Goal: Information Seeking & Learning: Learn about a topic

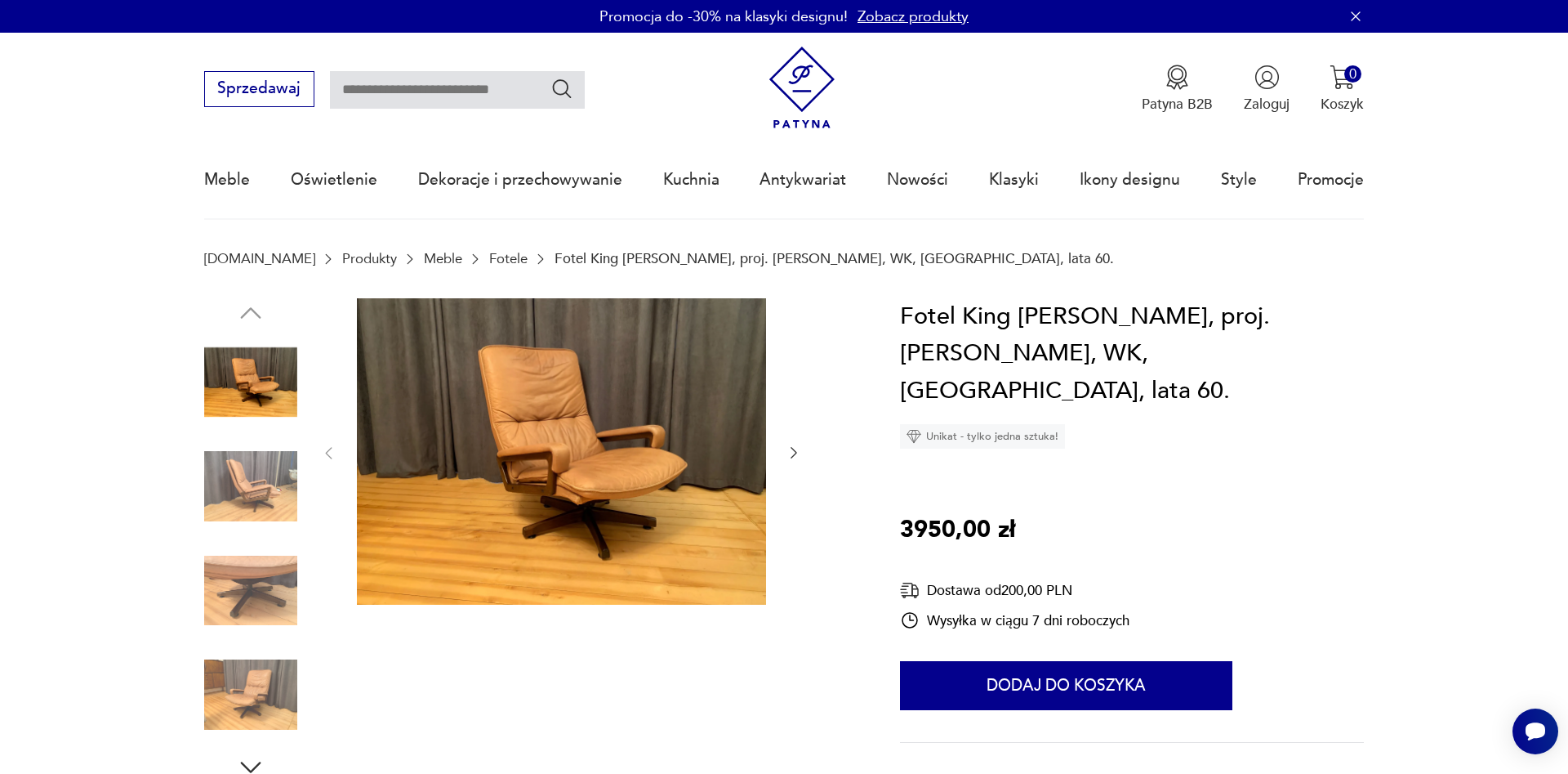
click at [547, 467] on img at bounding box center [561, 451] width 409 height 307
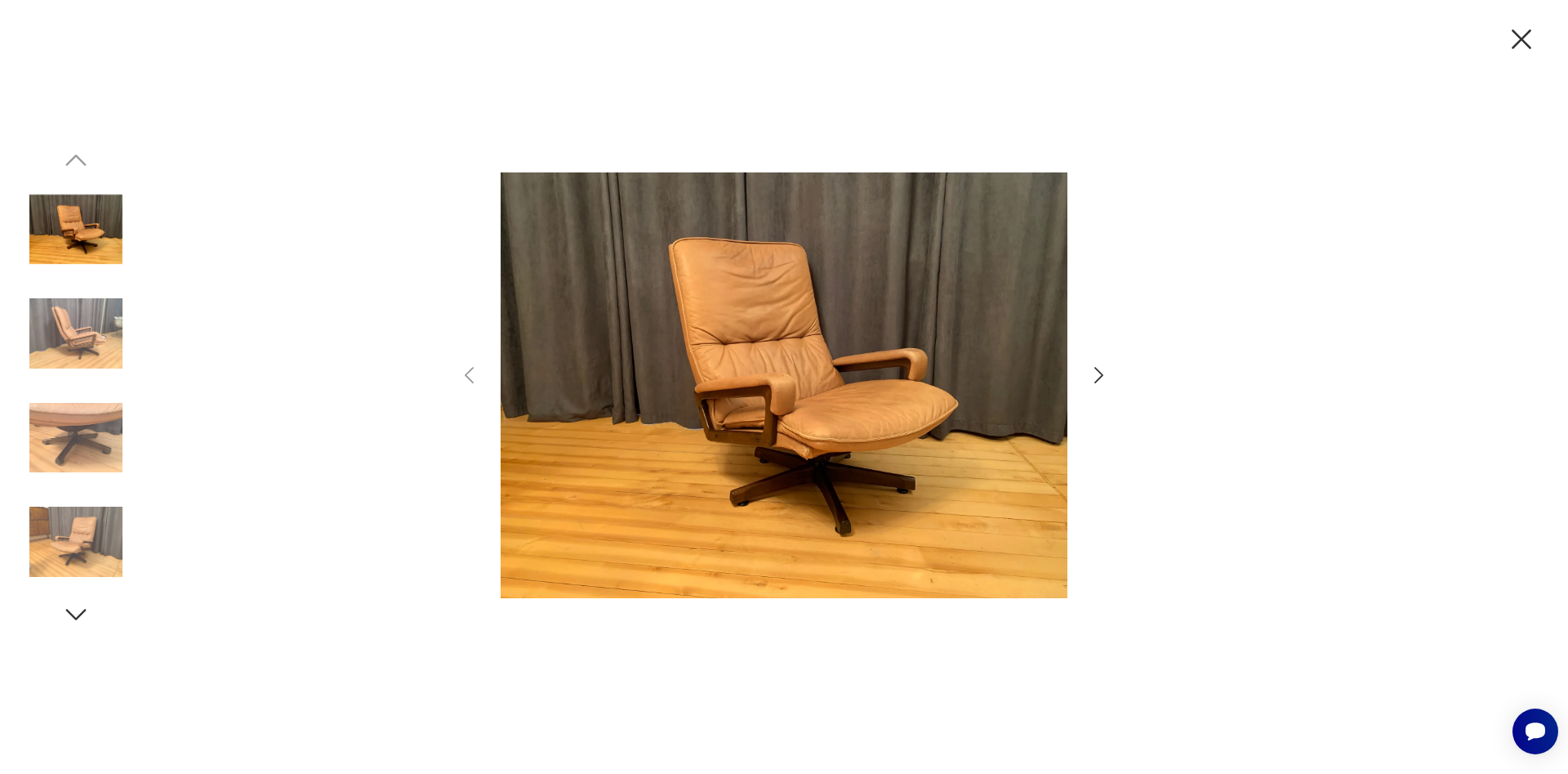
click at [1107, 369] on icon "button" at bounding box center [1099, 376] width 24 height 24
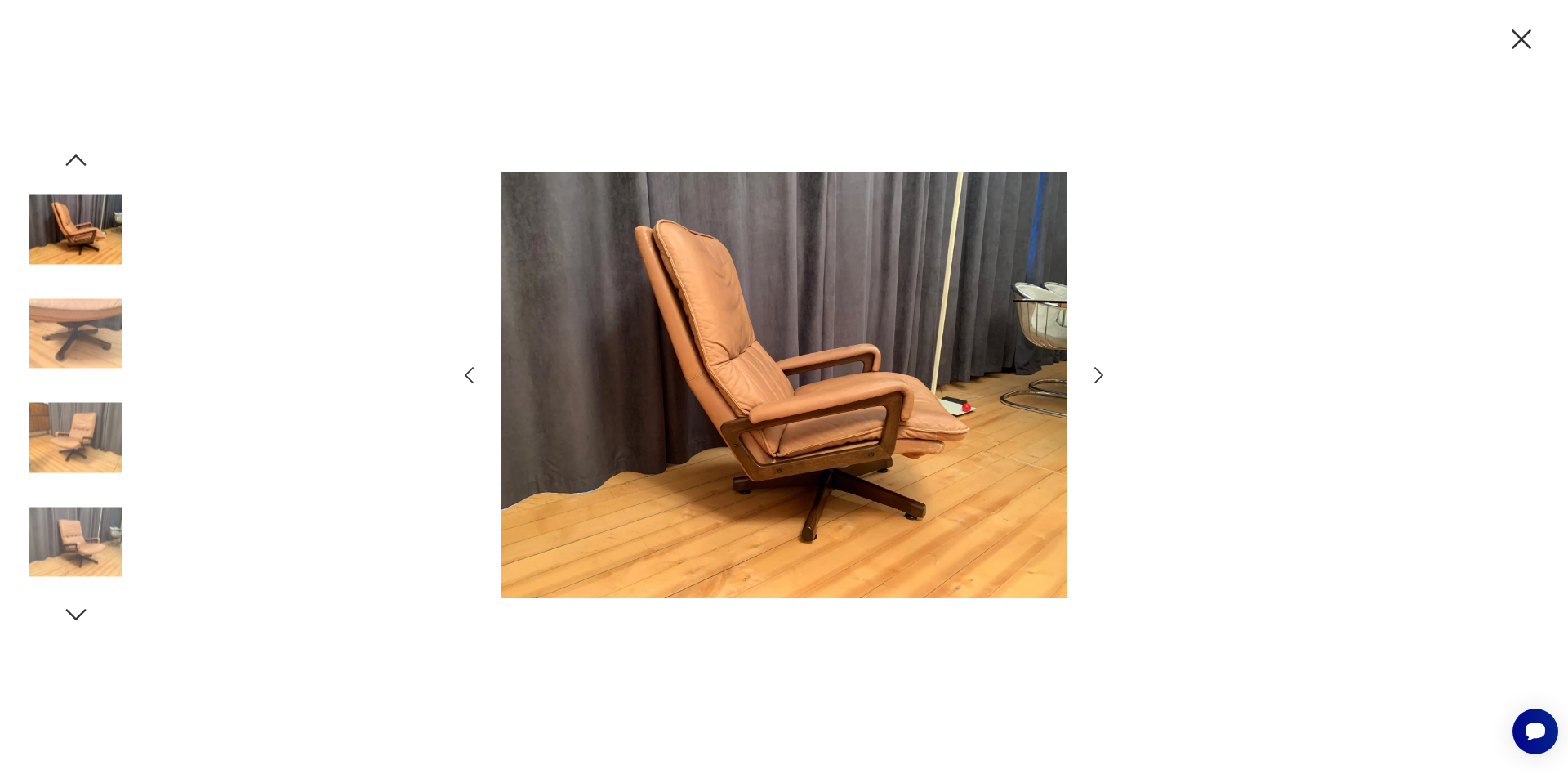
click at [1096, 376] on icon "button" at bounding box center [1099, 376] width 24 height 24
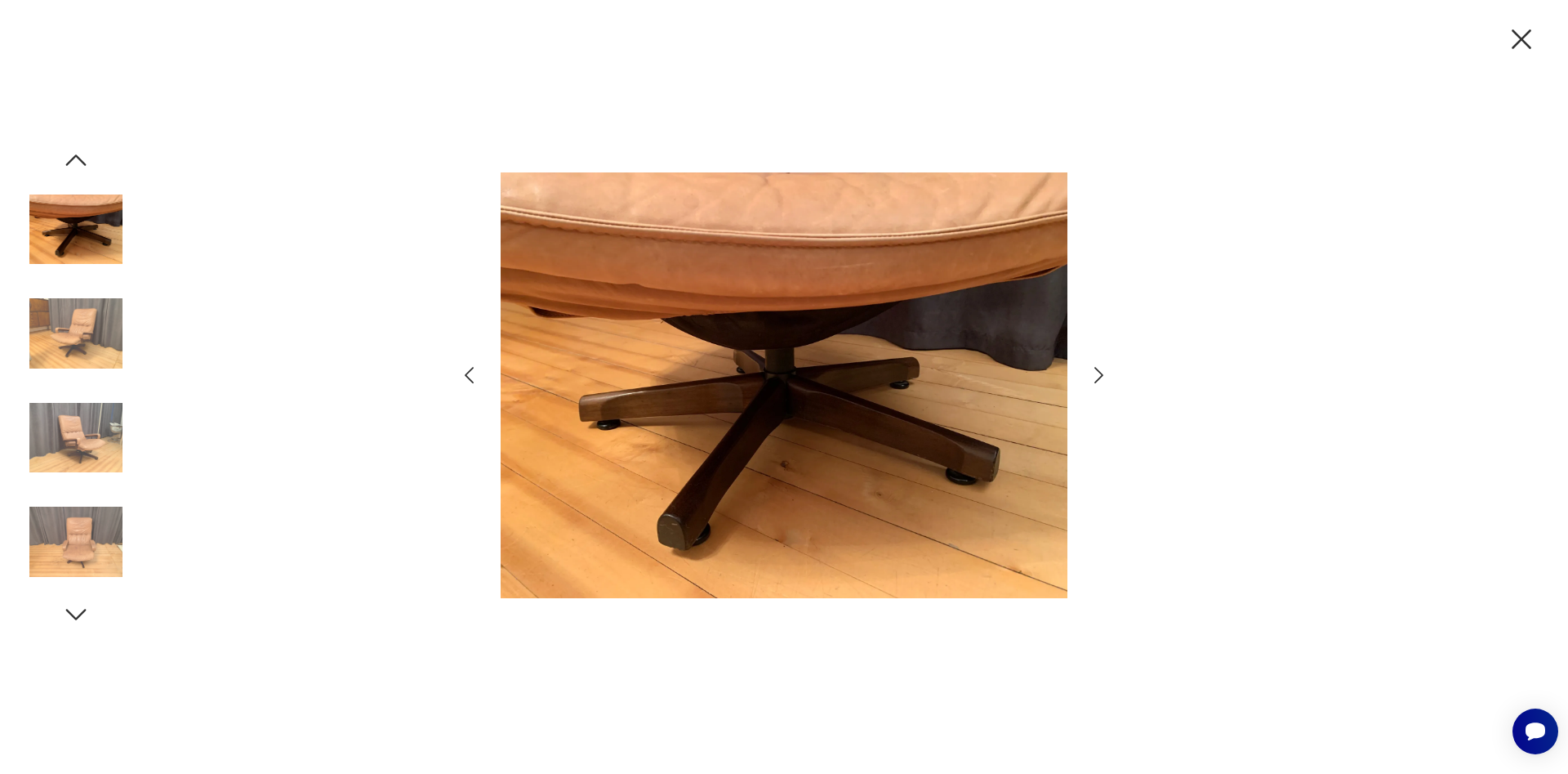
click at [1096, 376] on icon "button" at bounding box center [1099, 376] width 24 height 24
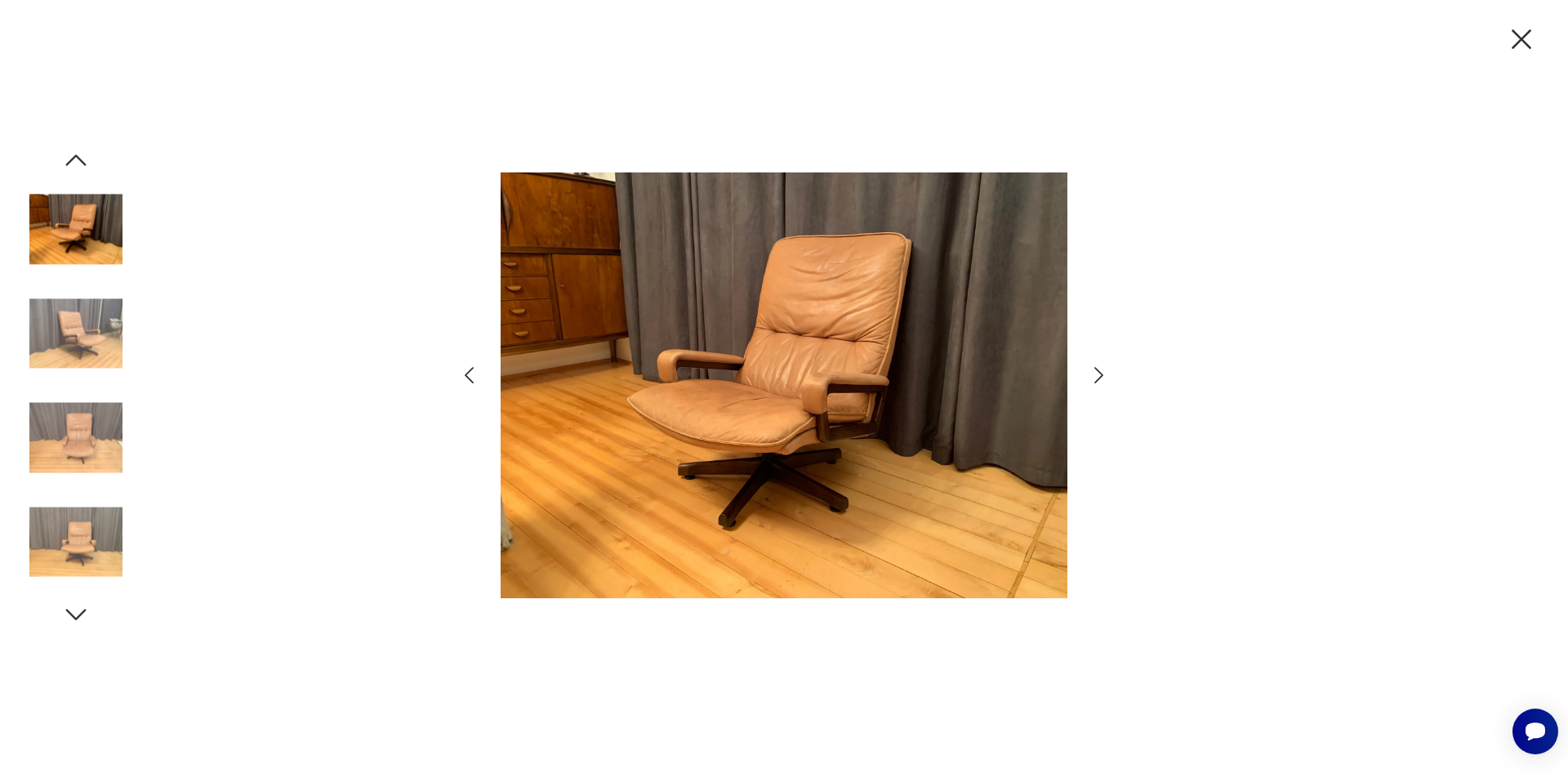
click at [1096, 376] on icon "button" at bounding box center [1099, 376] width 24 height 24
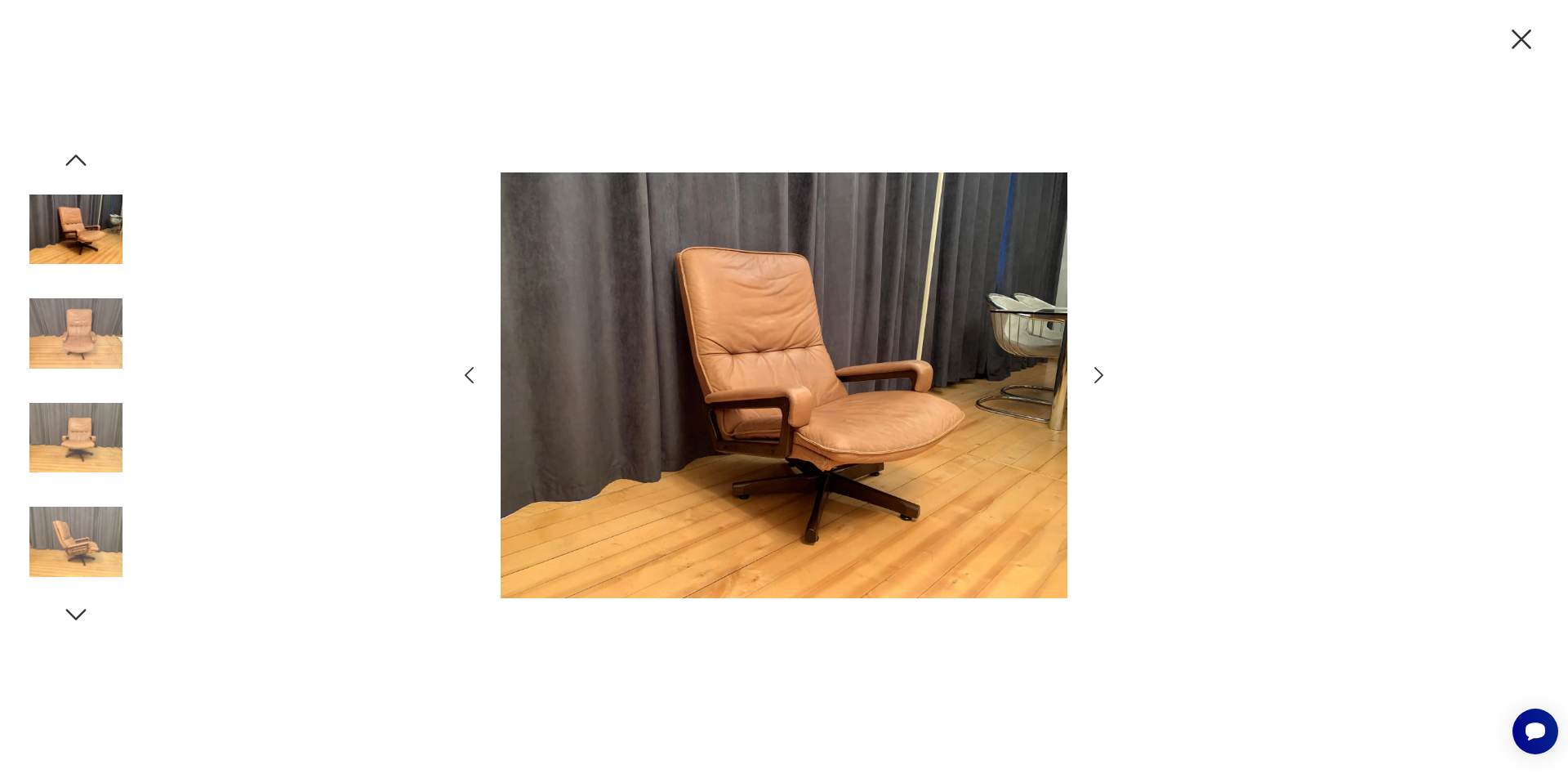
click at [1096, 376] on icon "button" at bounding box center [1099, 376] width 24 height 24
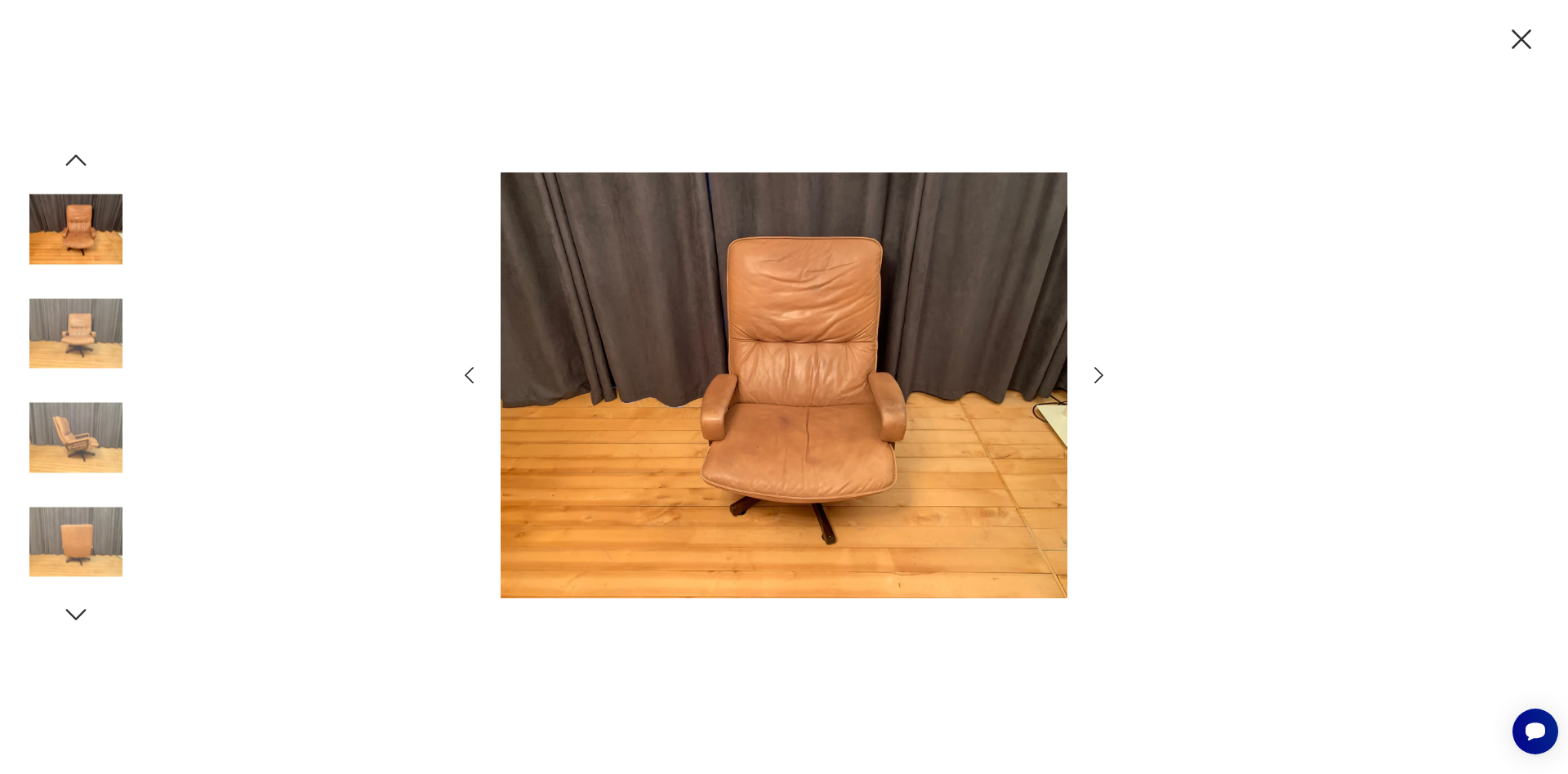
click at [1096, 376] on icon "button" at bounding box center [1099, 376] width 24 height 24
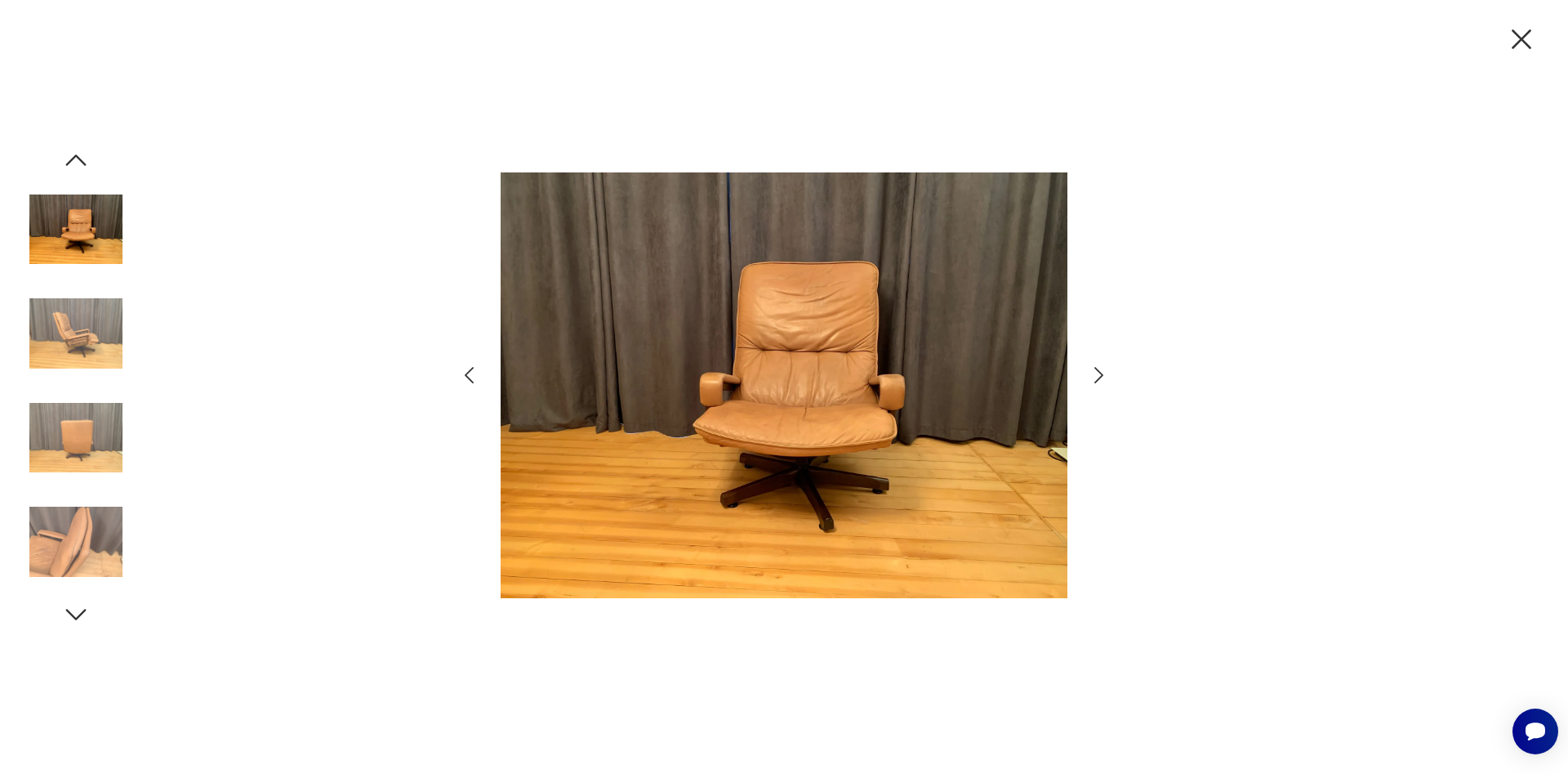
click at [1096, 376] on icon "button" at bounding box center [1099, 376] width 24 height 24
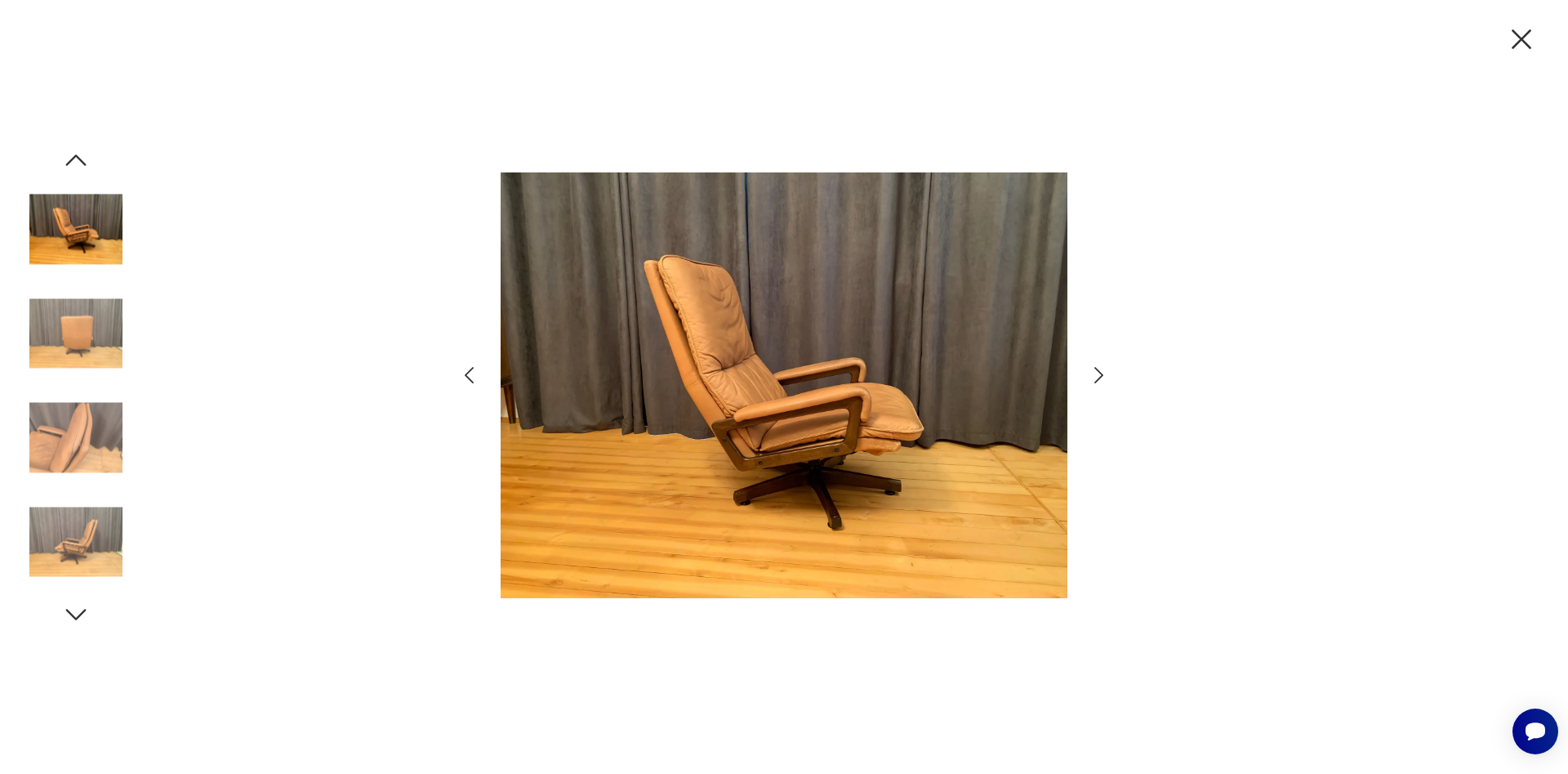
click at [1096, 376] on icon "button" at bounding box center [1099, 376] width 24 height 24
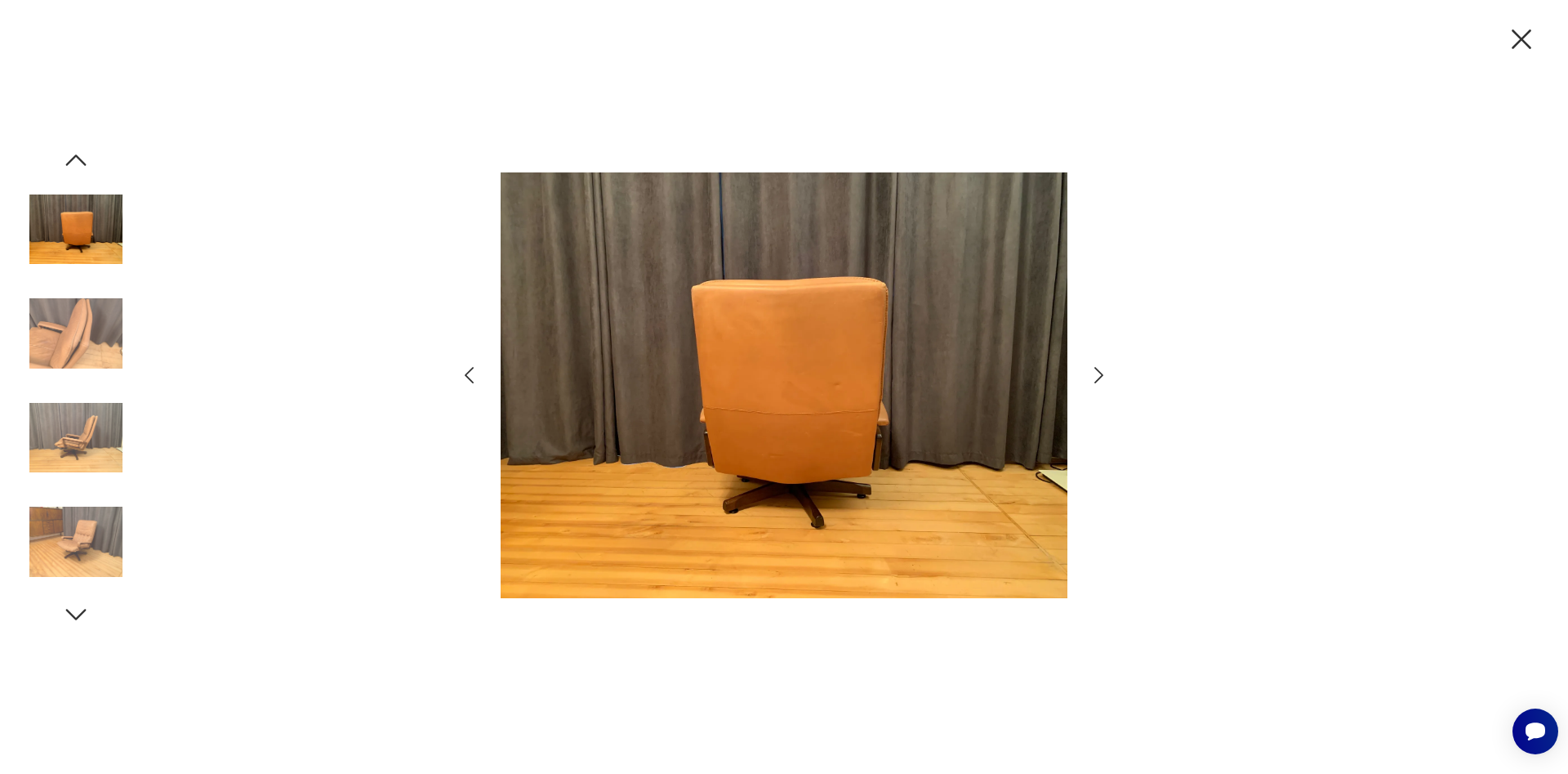
click at [1096, 376] on icon "button" at bounding box center [1099, 376] width 24 height 24
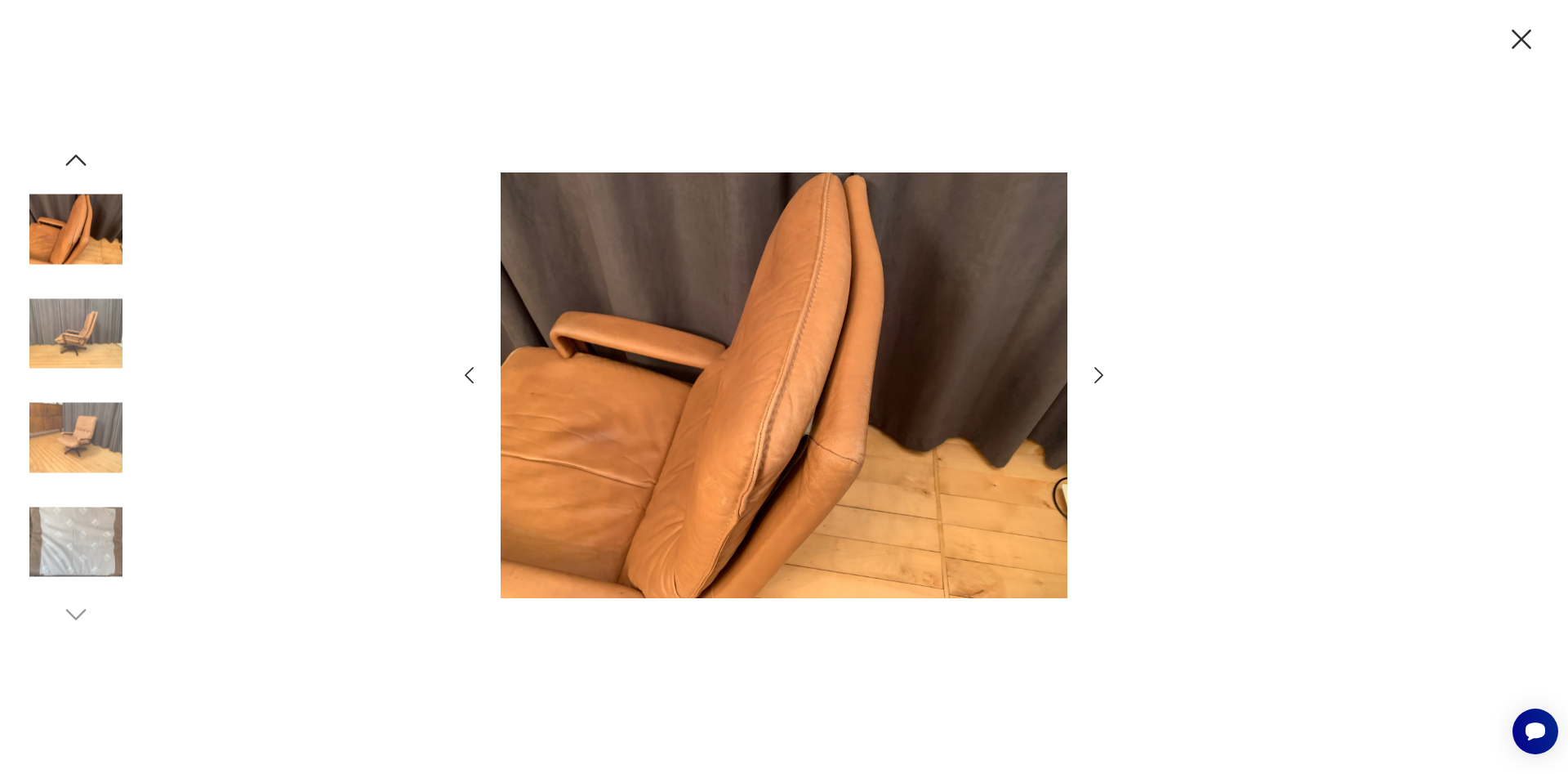
click at [1096, 376] on icon "button" at bounding box center [1099, 376] width 24 height 24
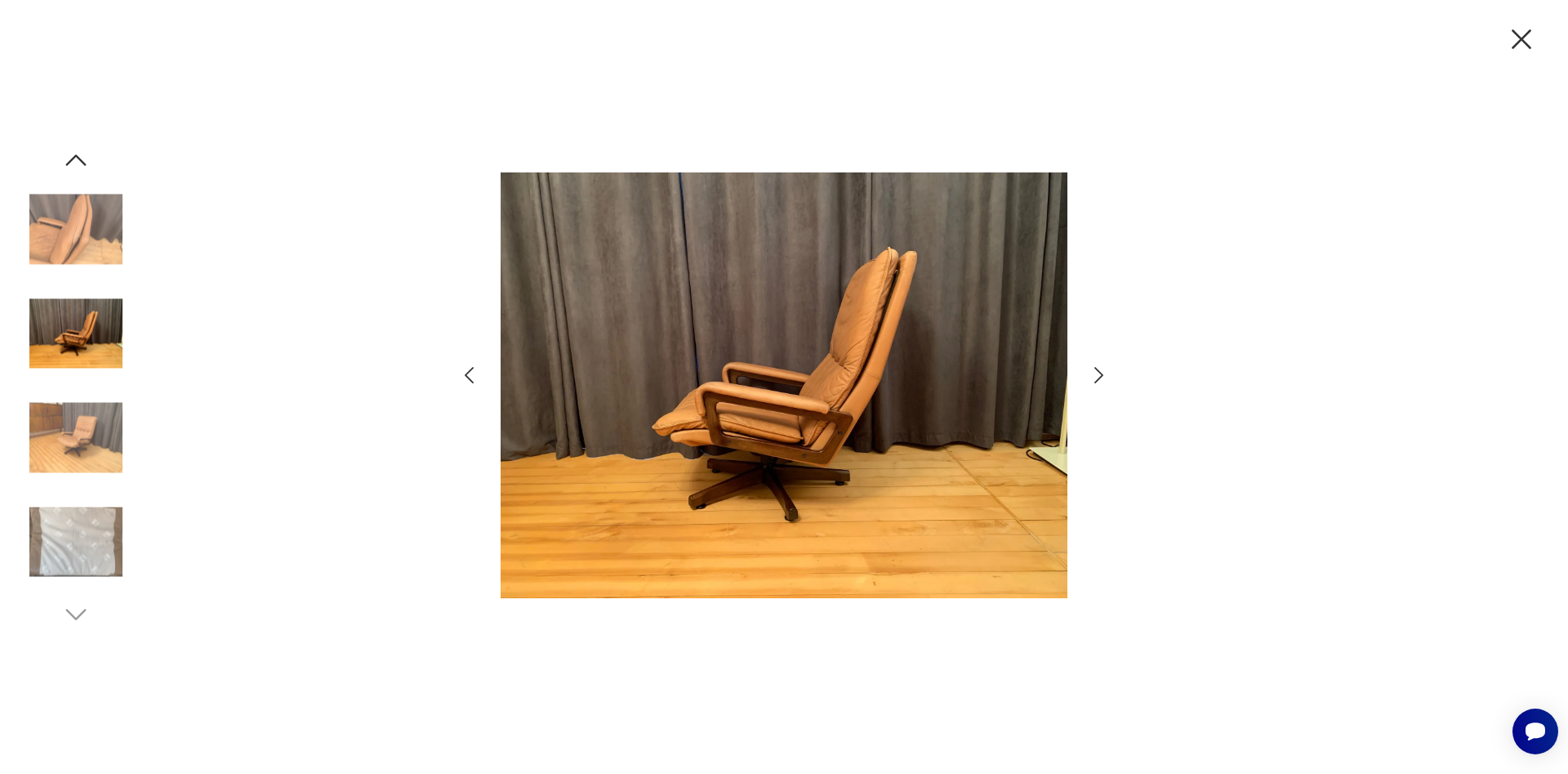
click at [1096, 376] on icon "button" at bounding box center [1099, 376] width 24 height 24
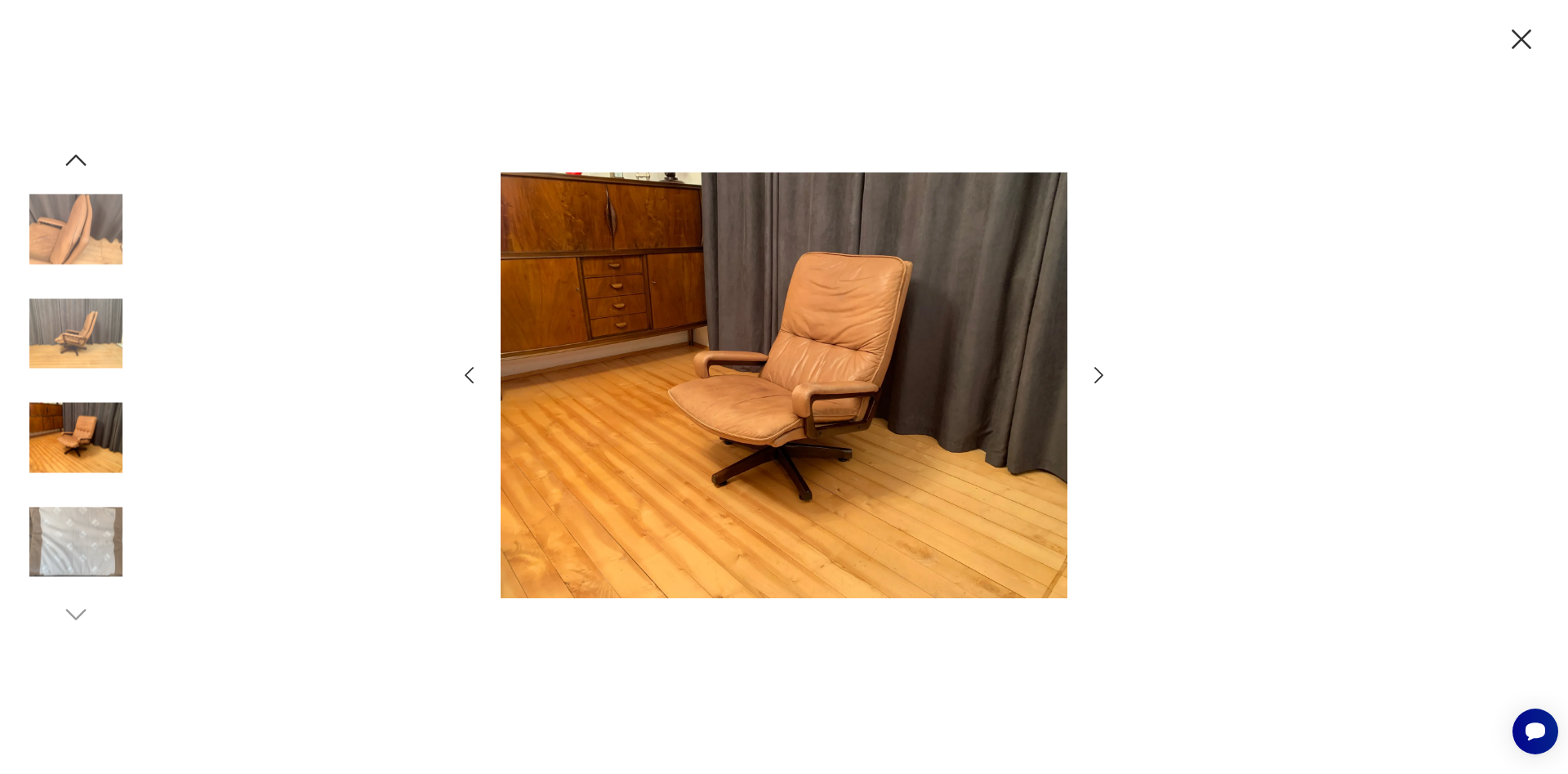
click at [1096, 376] on icon "button" at bounding box center [1099, 376] width 24 height 24
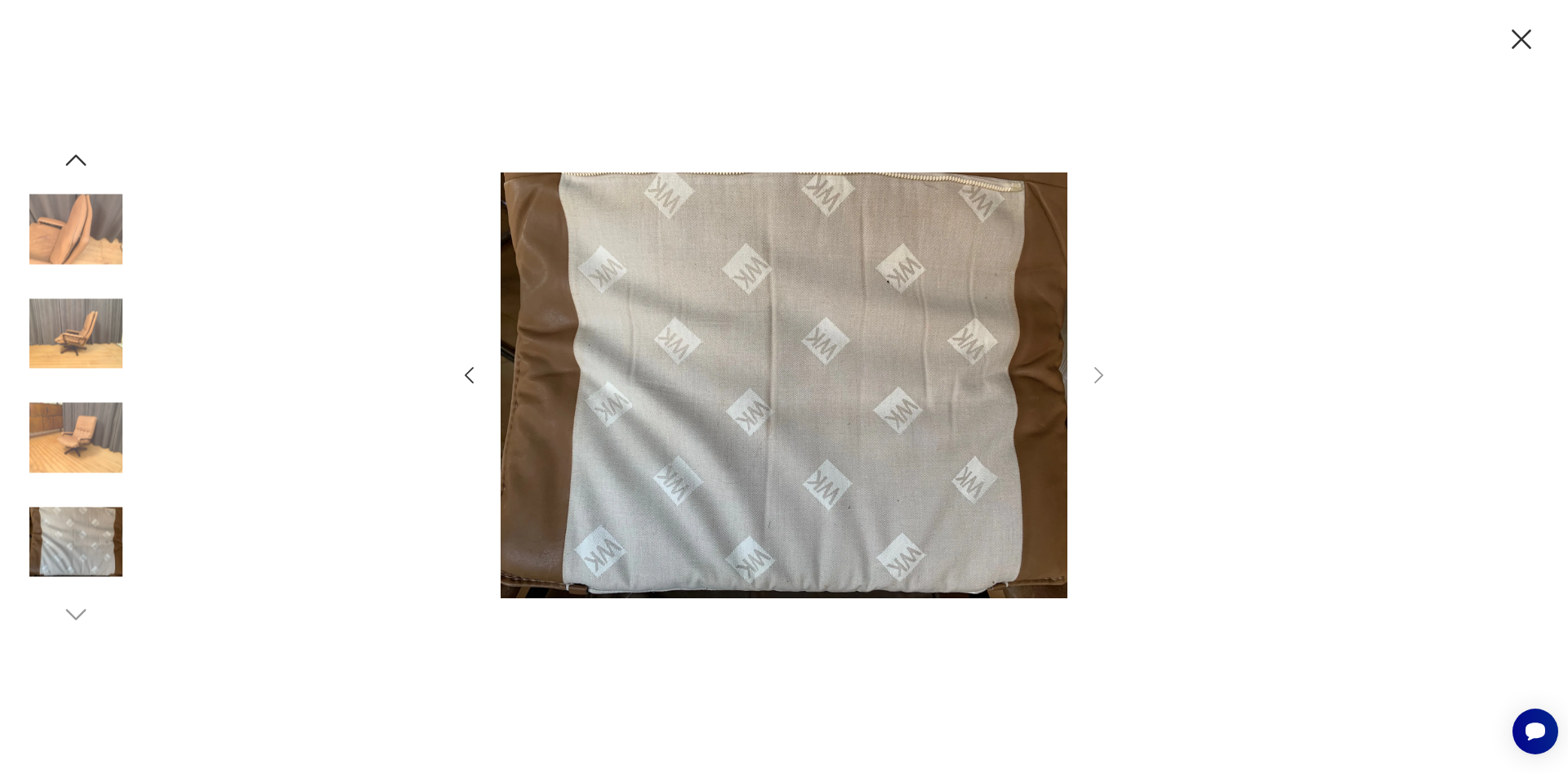
click at [1516, 46] on icon "button" at bounding box center [1522, 39] width 19 height 19
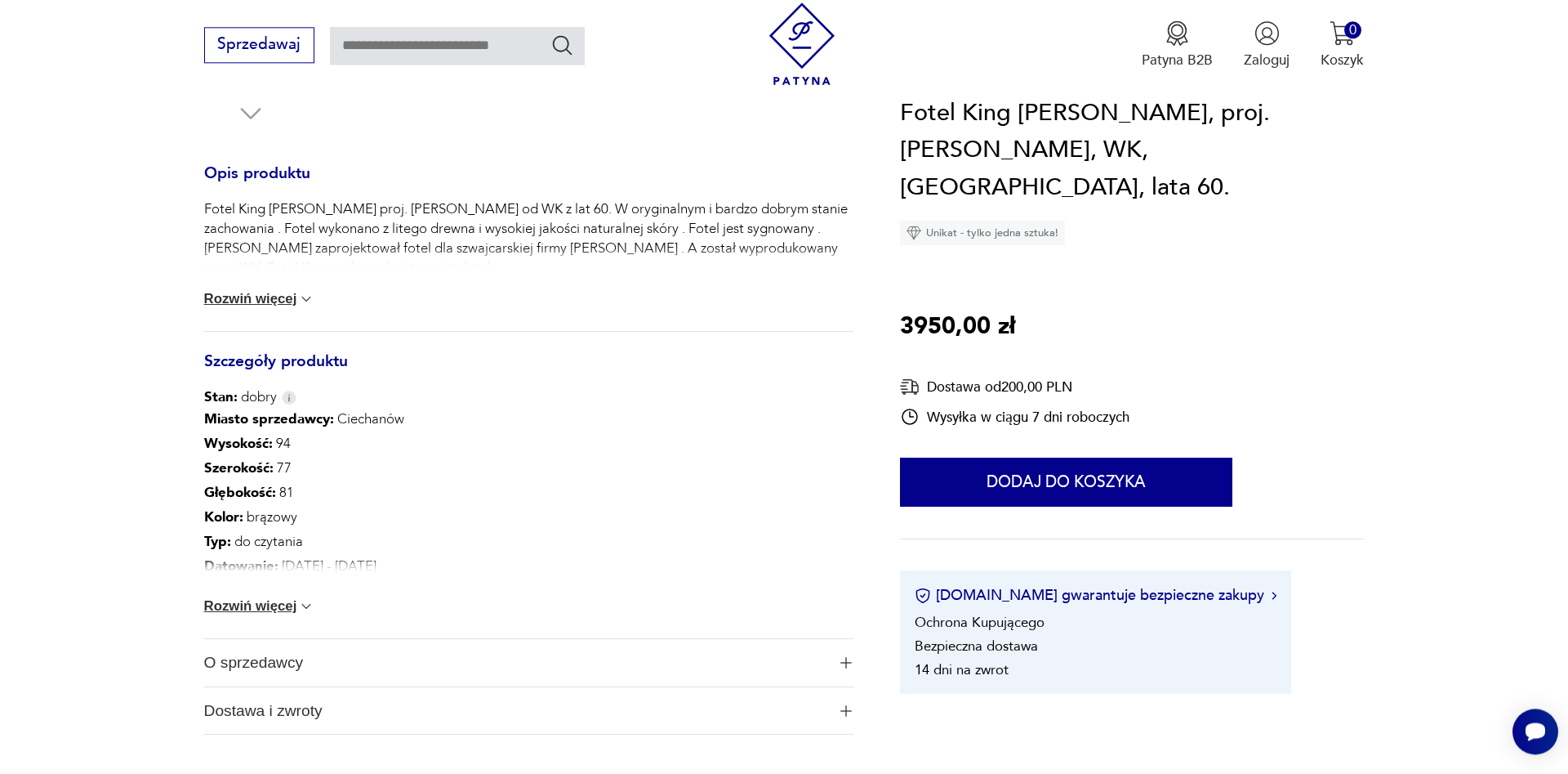
scroll to position [667, 0]
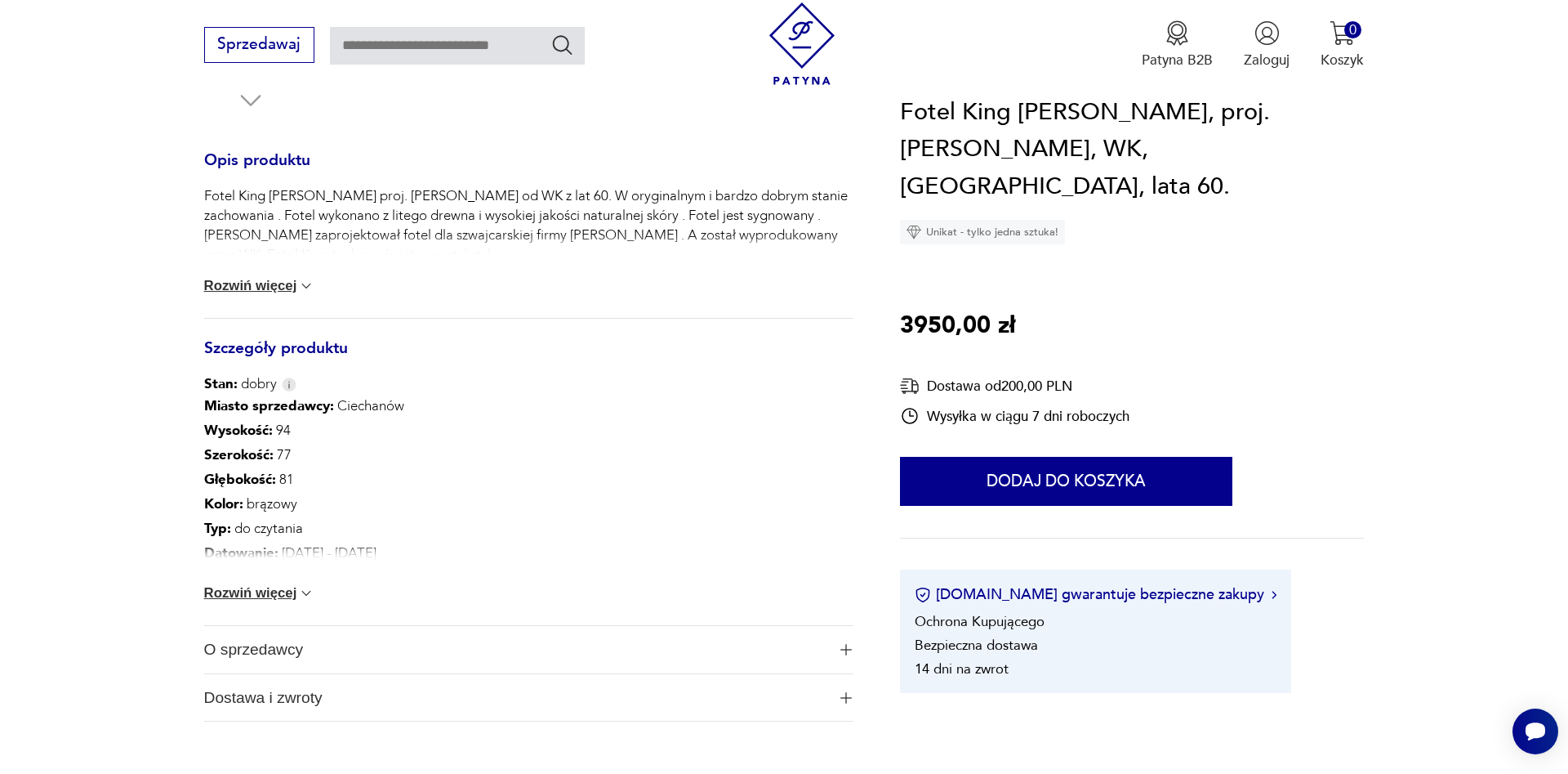
click at [217, 285] on button "Rozwiń więcej" at bounding box center [260, 285] width 111 height 16
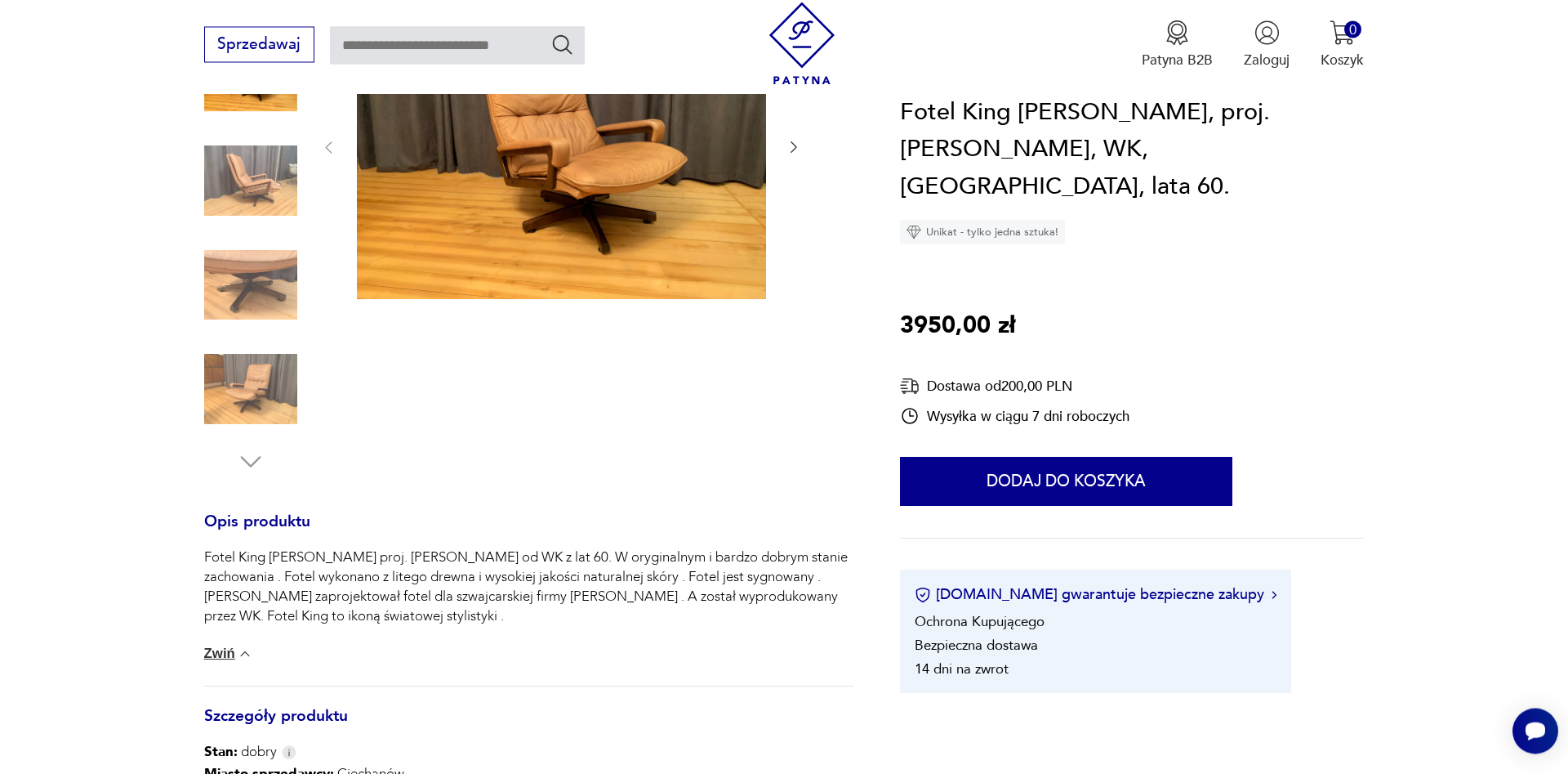
scroll to position [222, 0]
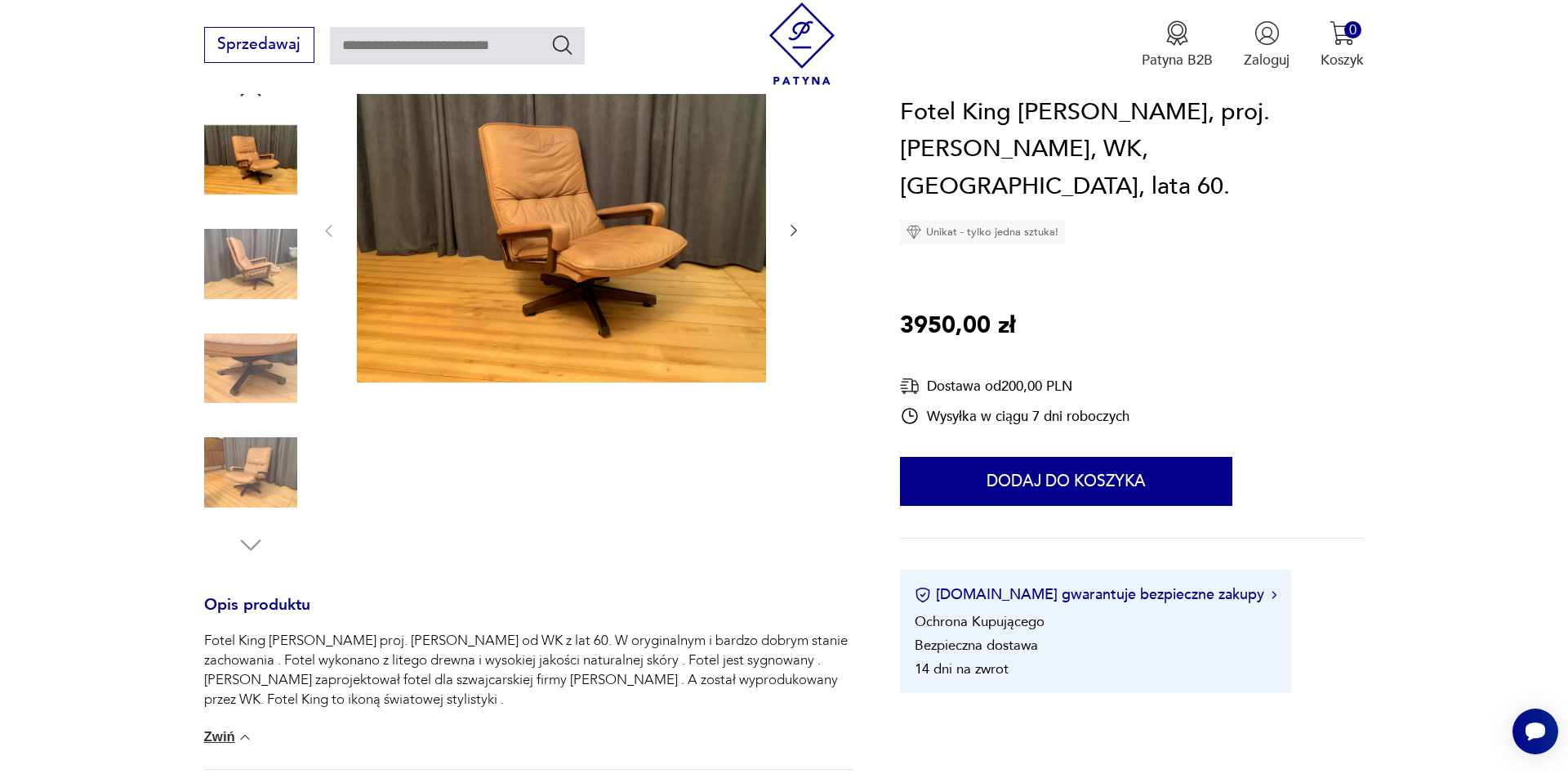
click at [242, 374] on img at bounding box center [250, 368] width 93 height 93
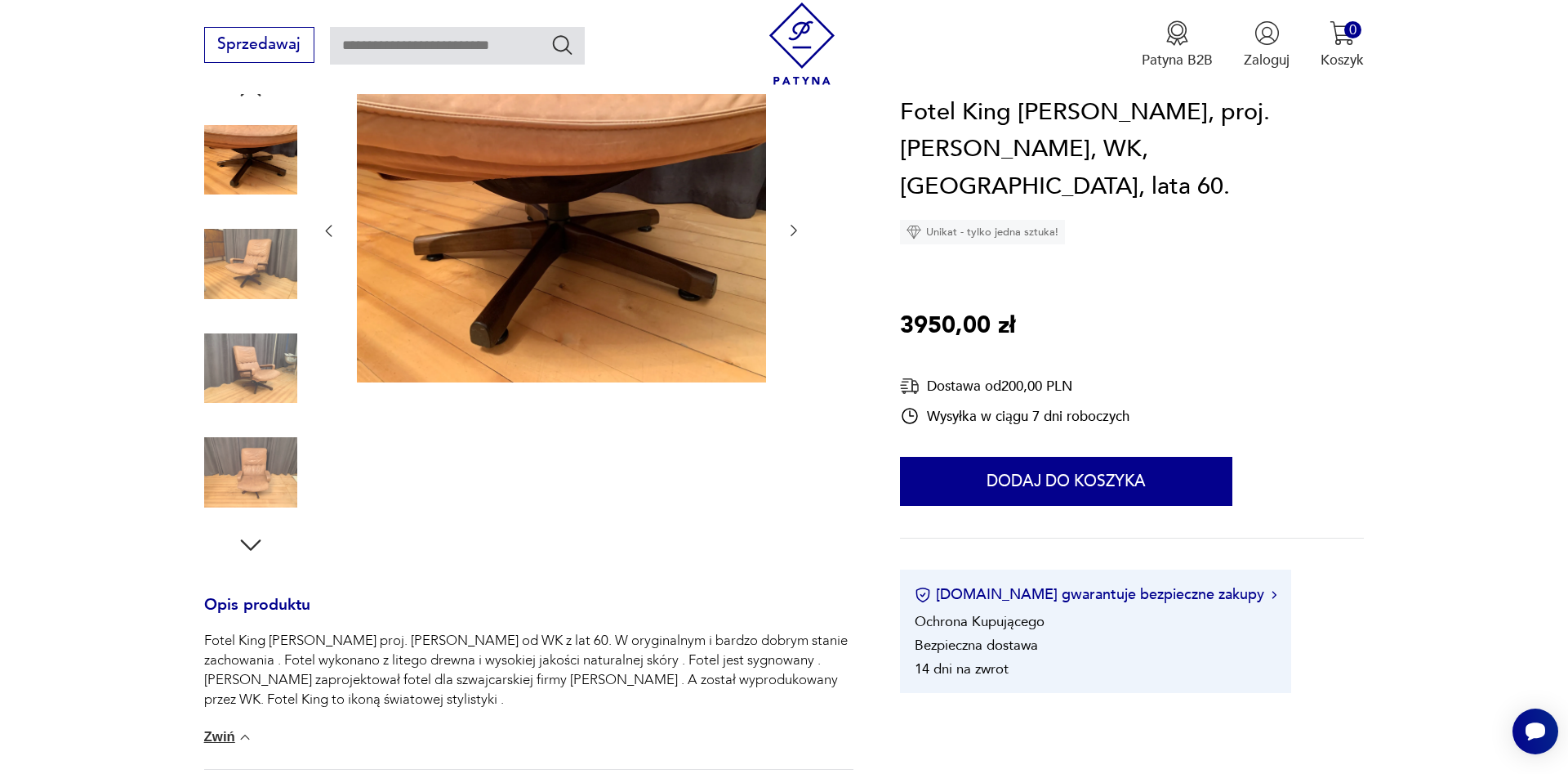
click at [242, 458] on img at bounding box center [250, 471] width 93 height 93
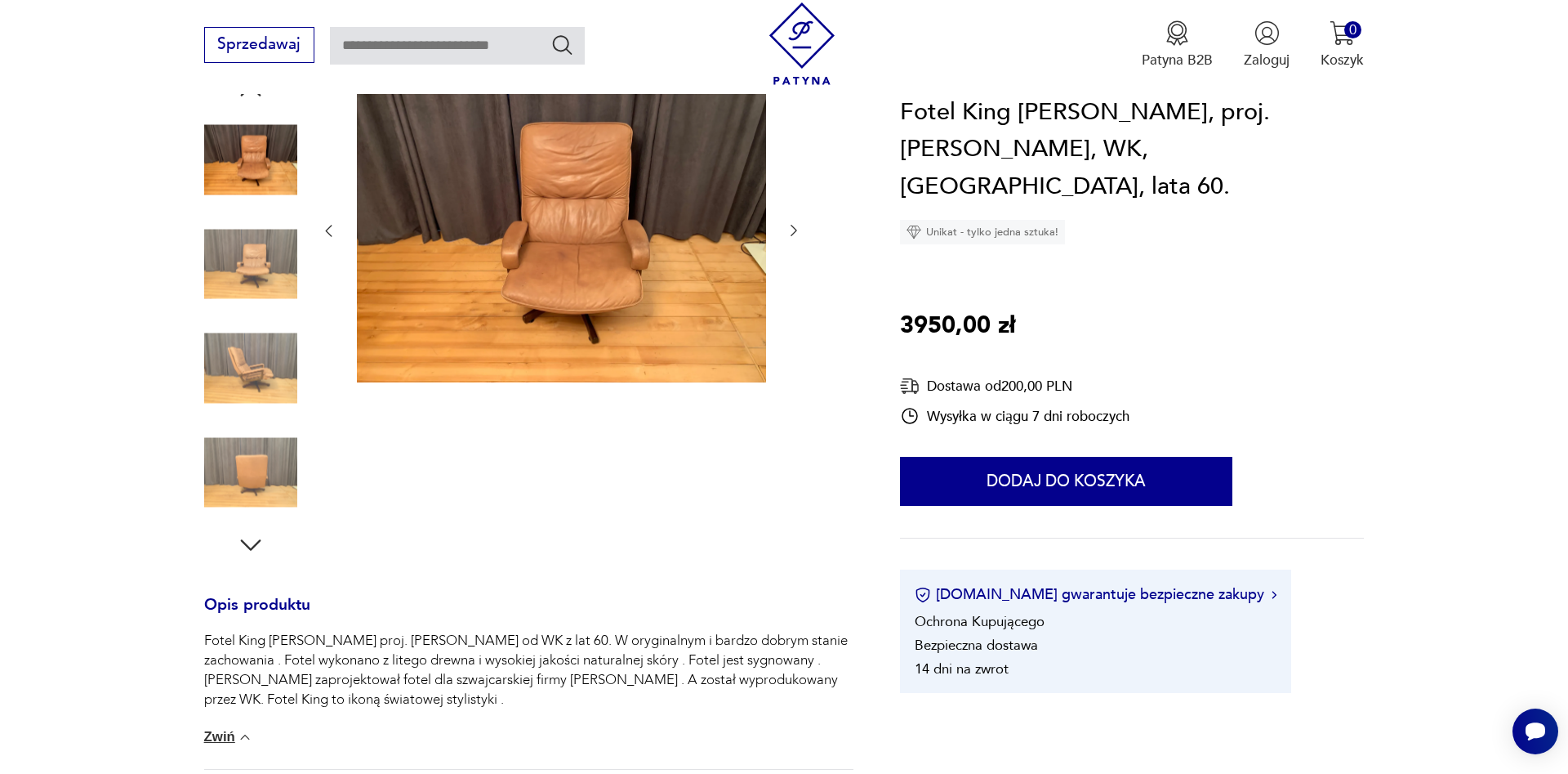
click at [250, 547] on icon "button" at bounding box center [250, 544] width 30 height 30
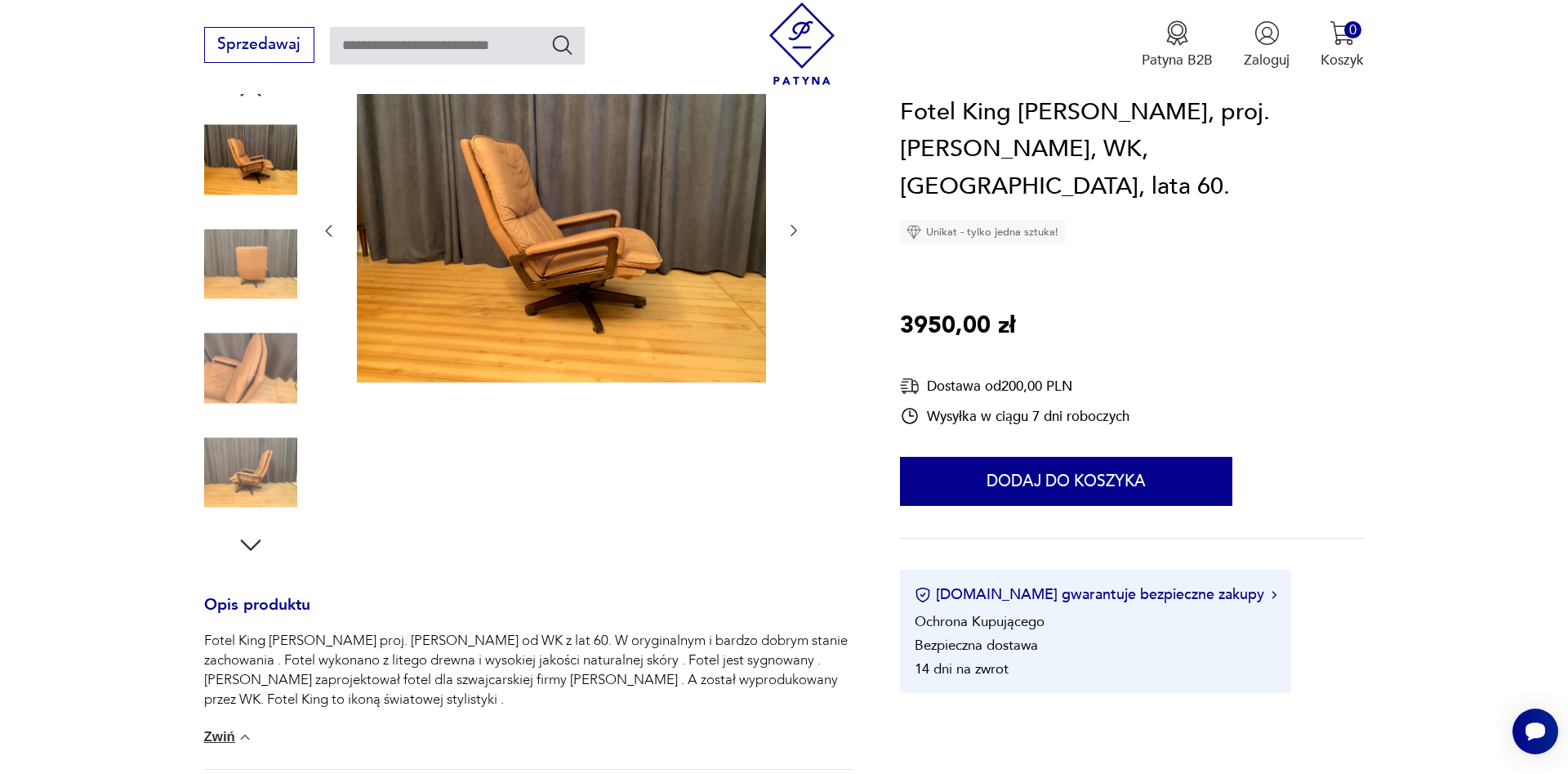
click at [249, 546] on icon "button" at bounding box center [250, 544] width 30 height 30
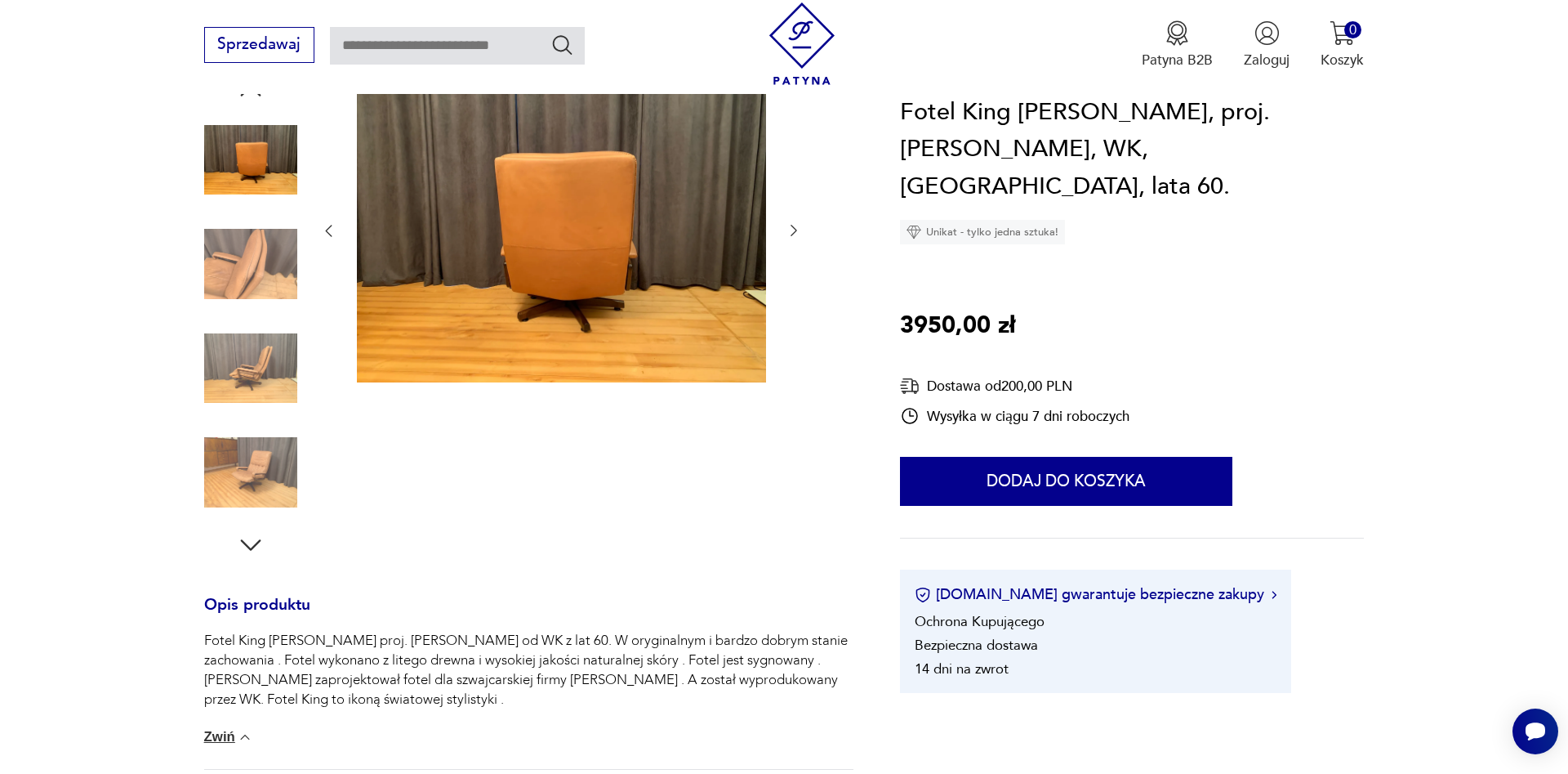
click at [249, 546] on icon "button" at bounding box center [250, 544] width 30 height 30
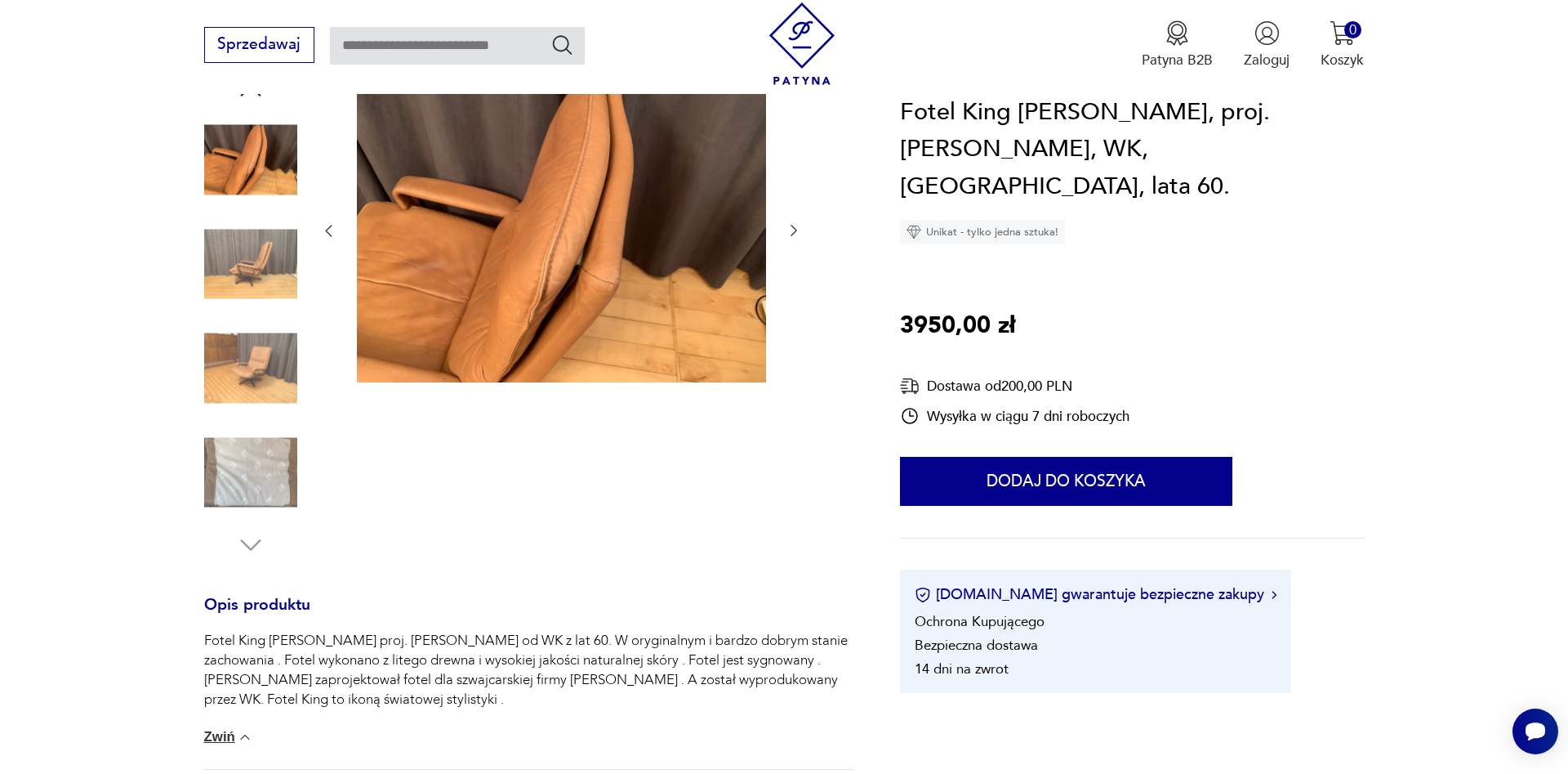
click at [237, 385] on img at bounding box center [250, 368] width 93 height 93
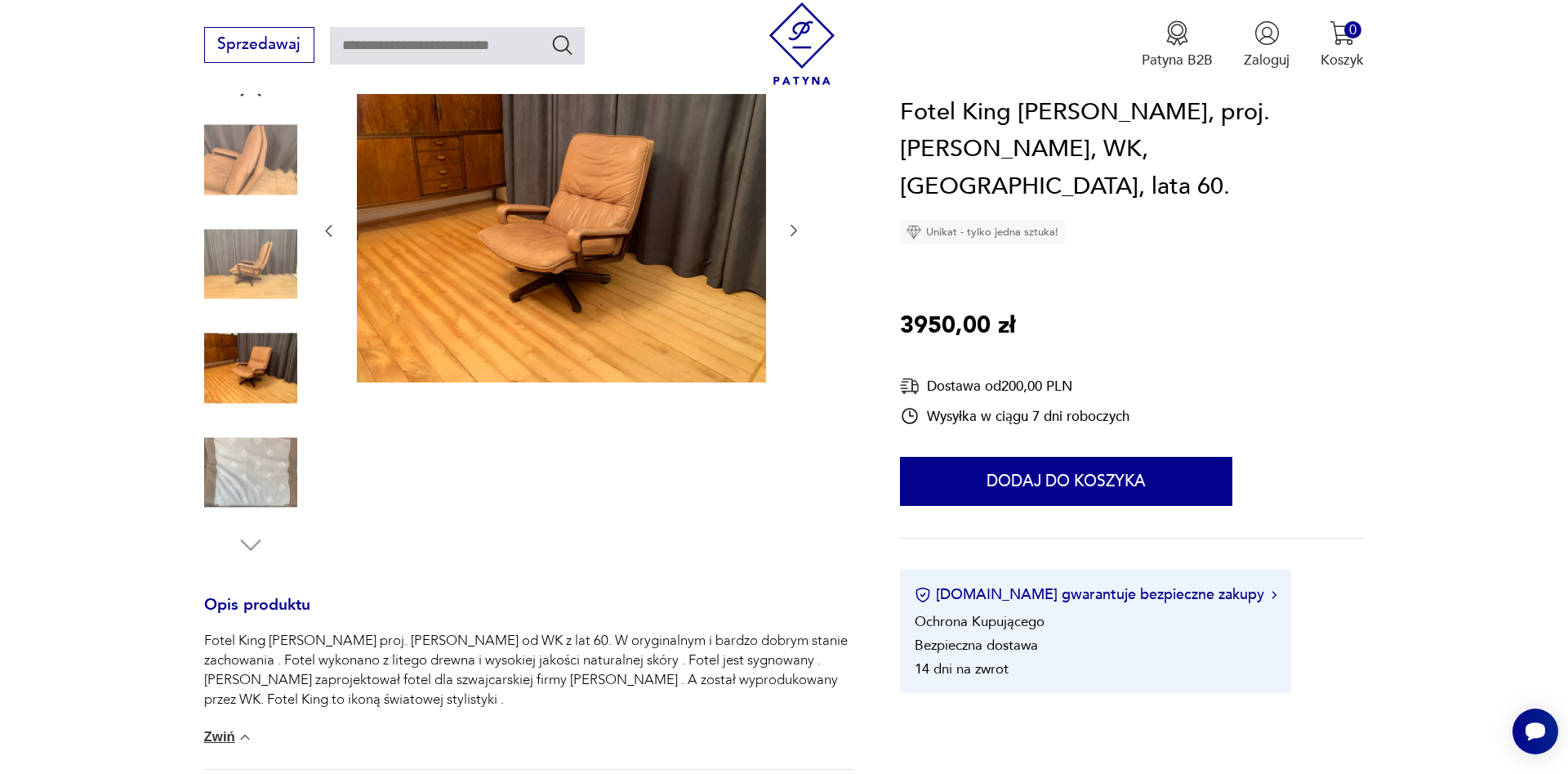
click at [631, 241] on img at bounding box center [561, 229] width 409 height 307
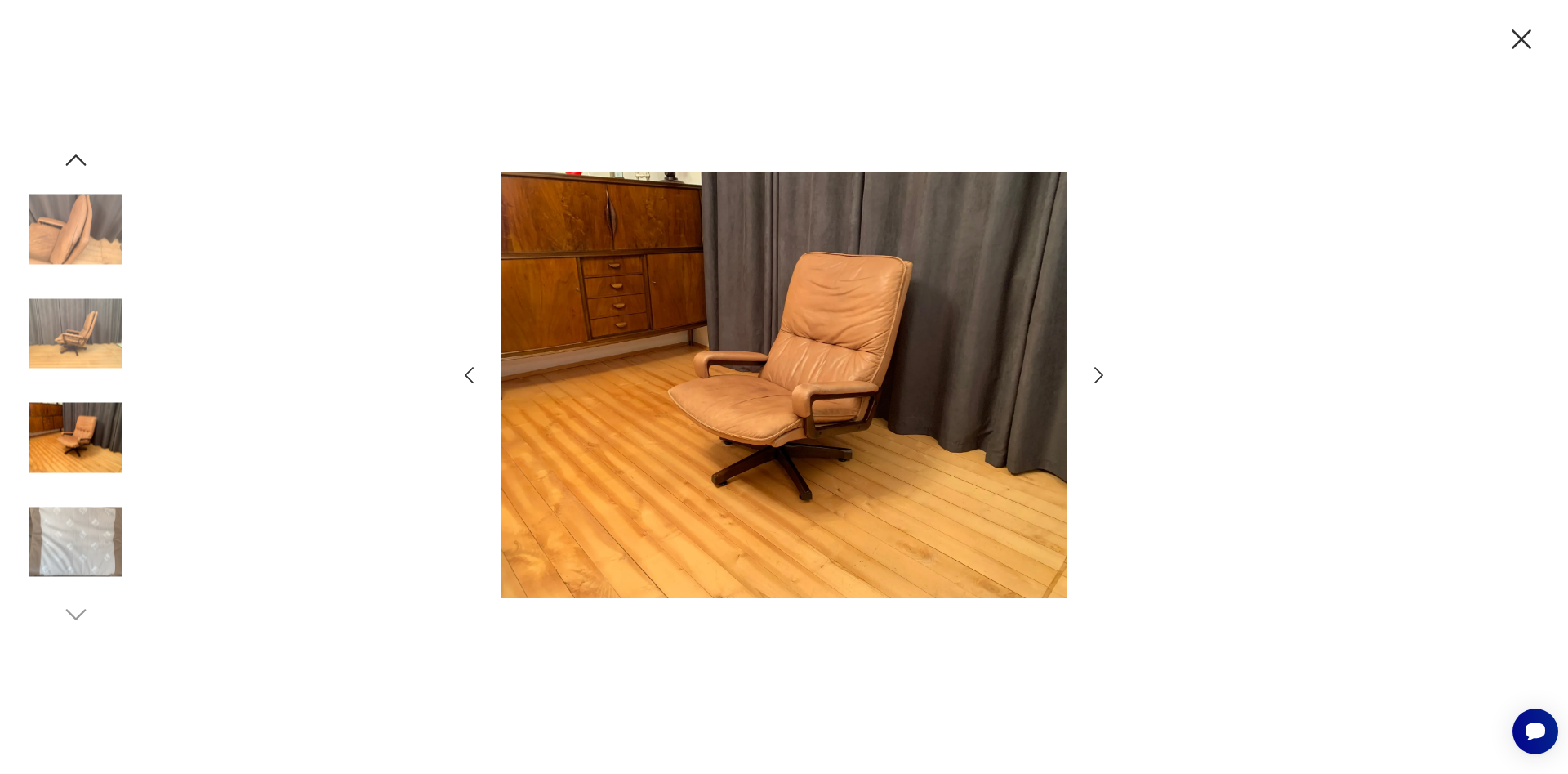
click at [873, 458] on img at bounding box center [784, 385] width 567 height 619
click at [1515, 35] on icon "button" at bounding box center [1522, 39] width 34 height 34
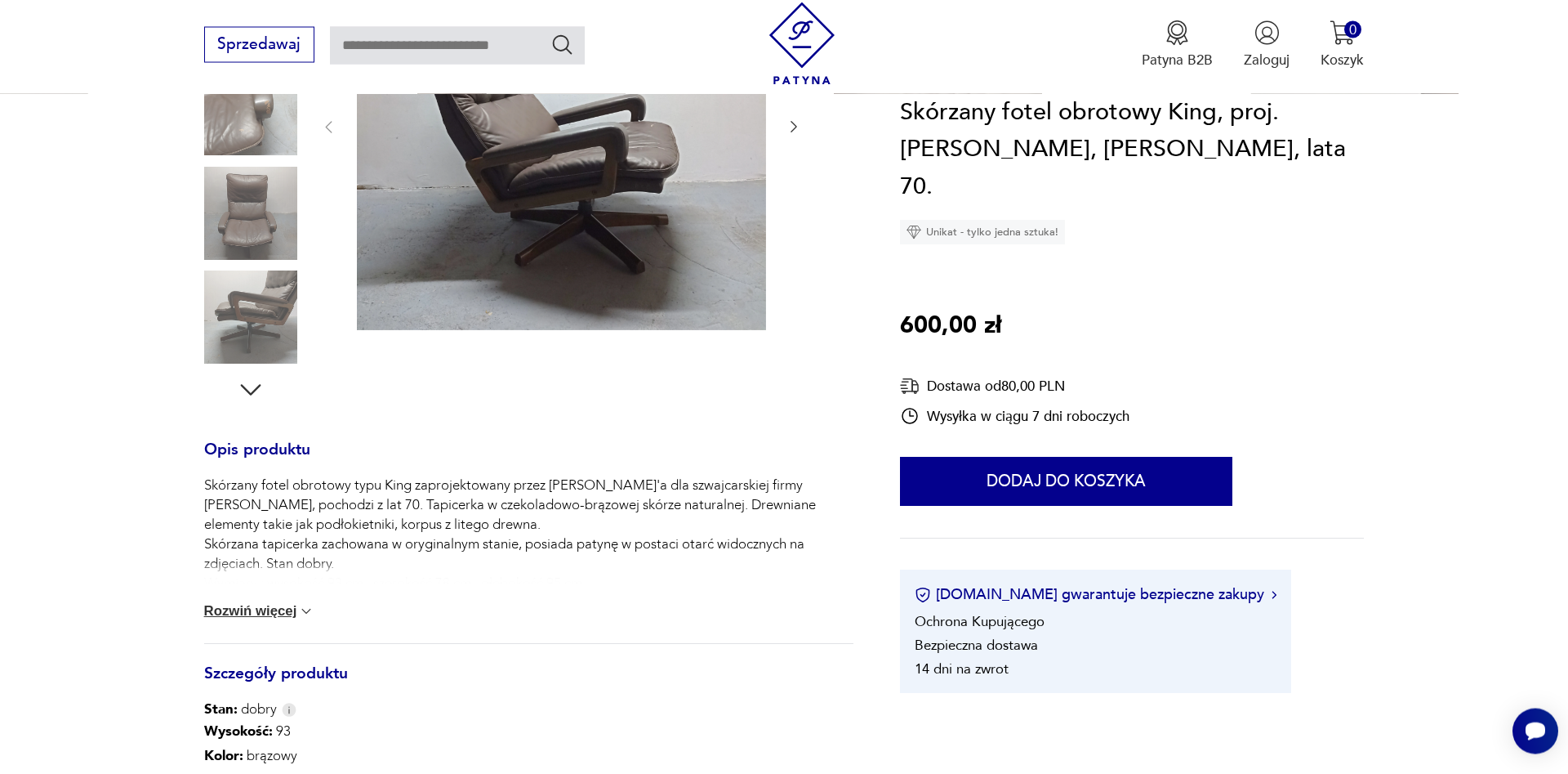
scroll to position [444, 0]
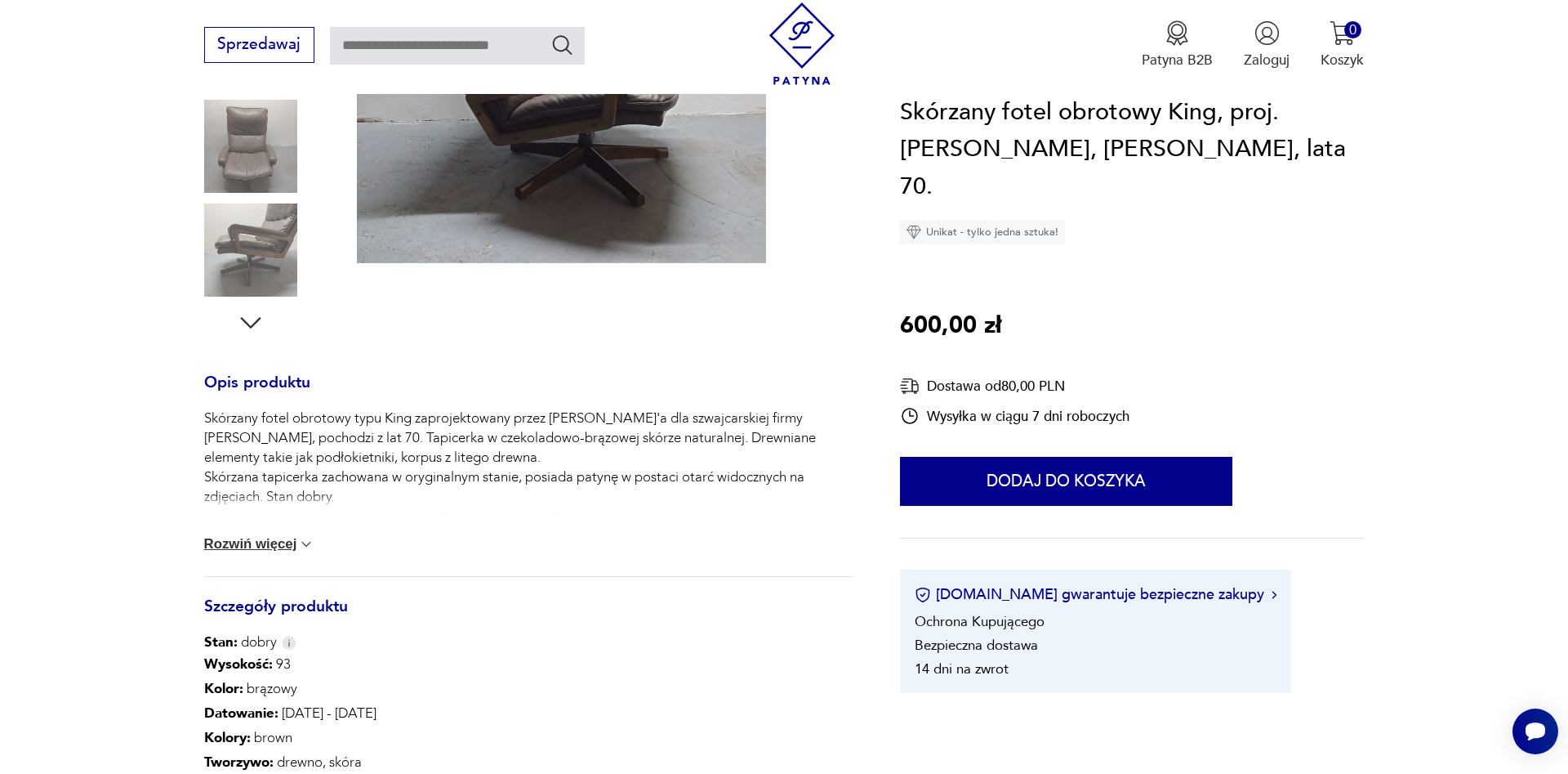
click at [241, 541] on button "Rozwiń więcej" at bounding box center [260, 543] width 111 height 16
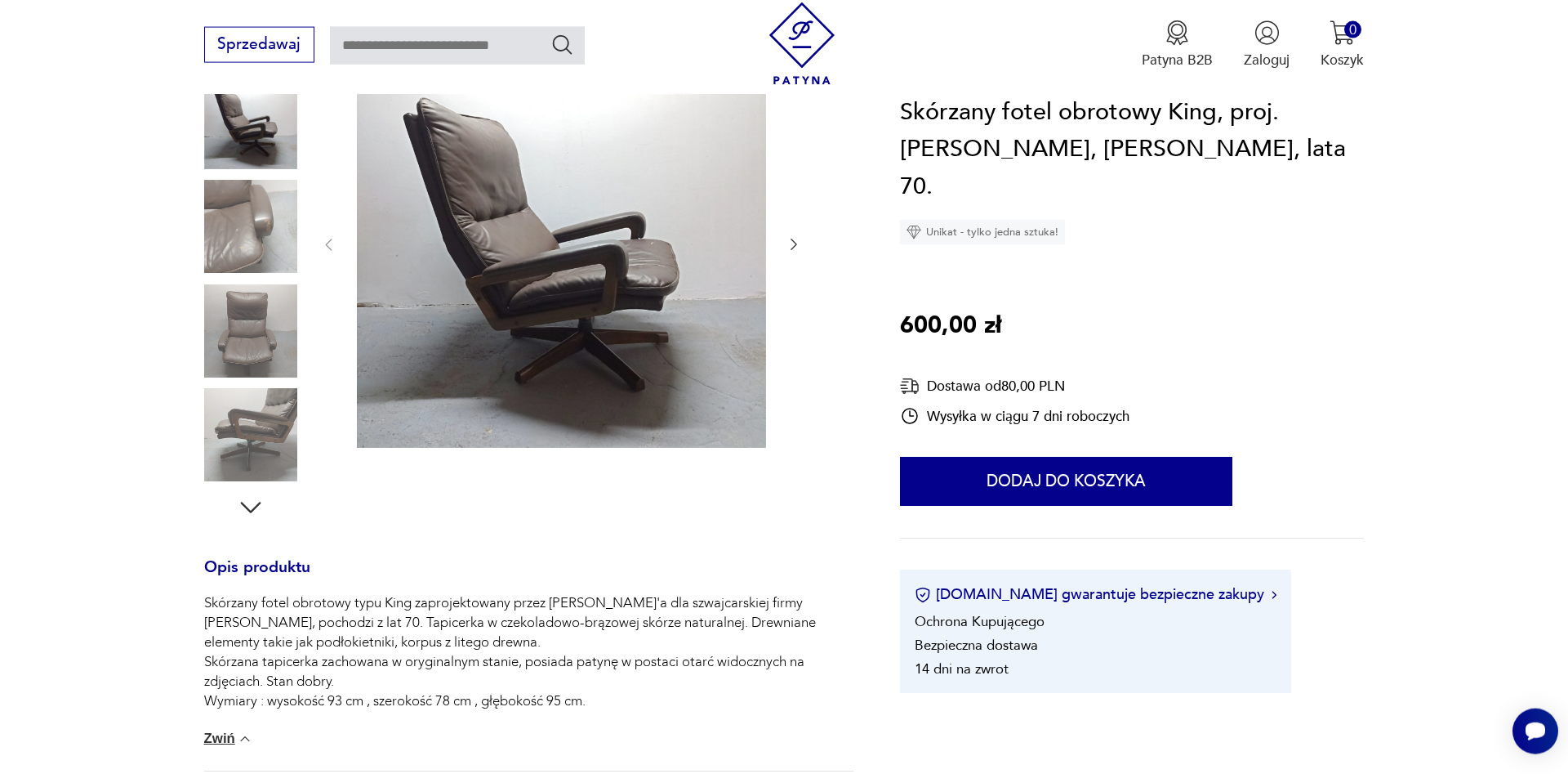
scroll to position [222, 0]
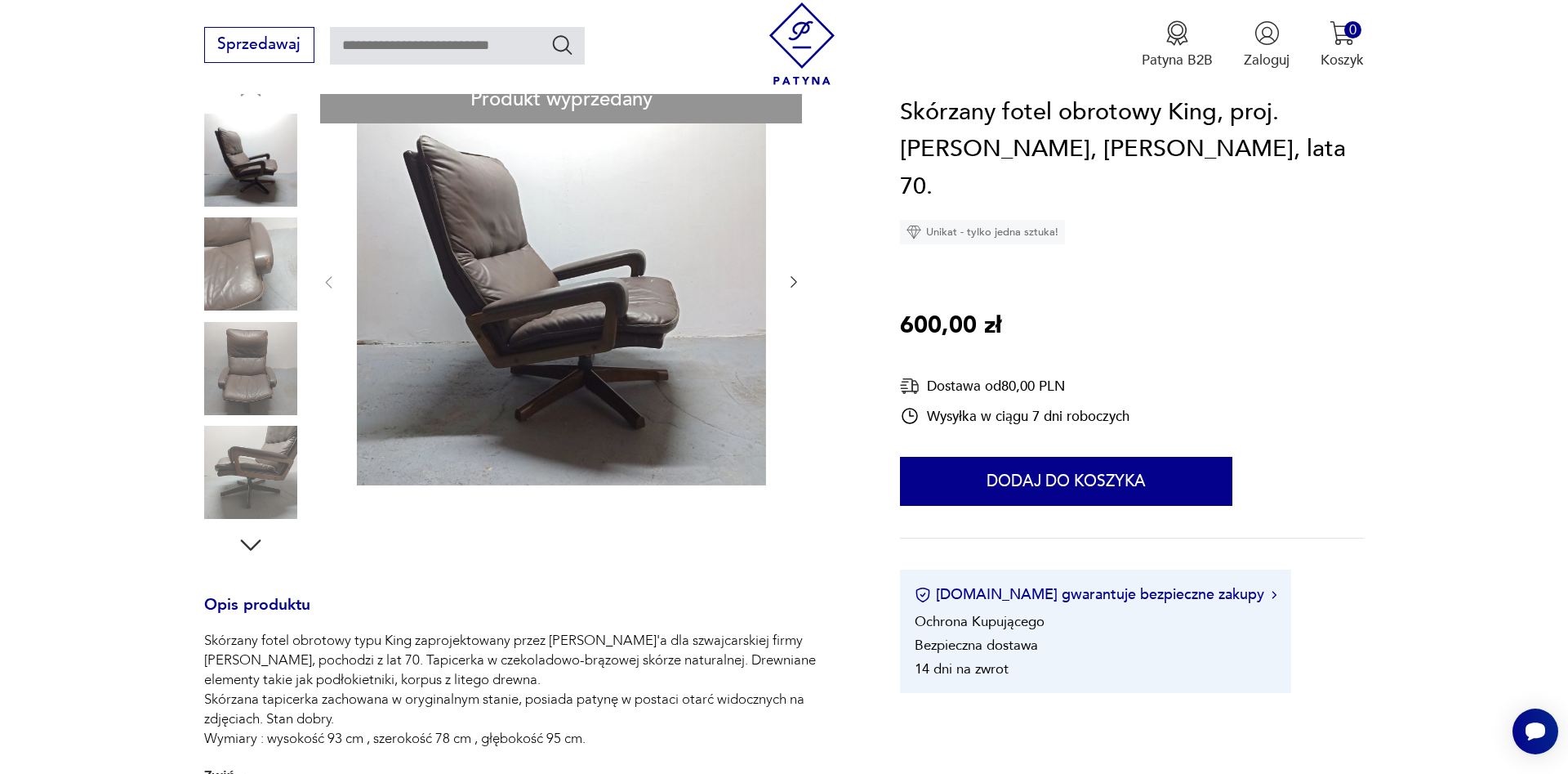
click at [241, 540] on icon "button" at bounding box center [250, 545] width 20 height 11
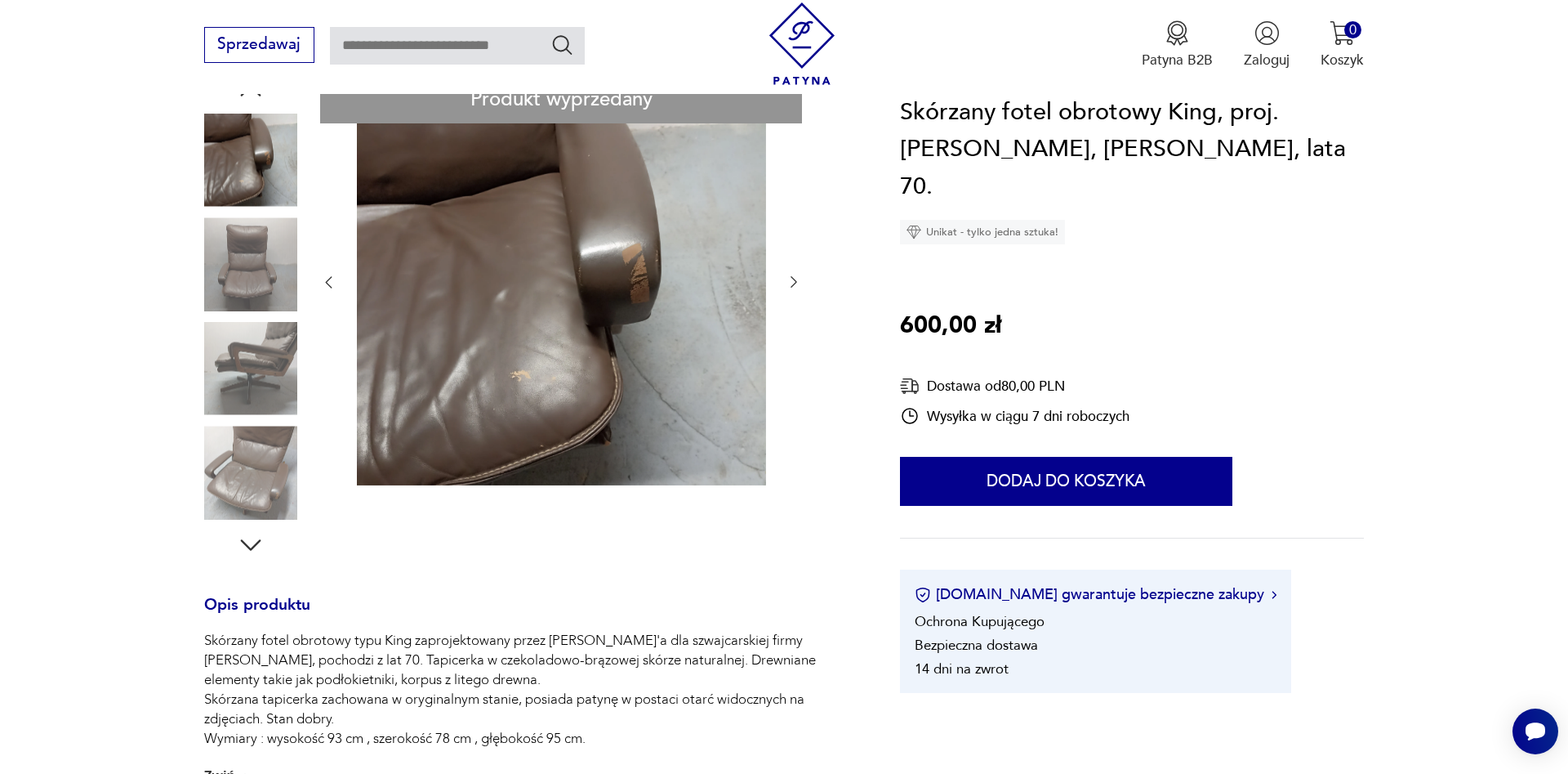
click at [251, 548] on icon "button" at bounding box center [250, 544] width 30 height 30
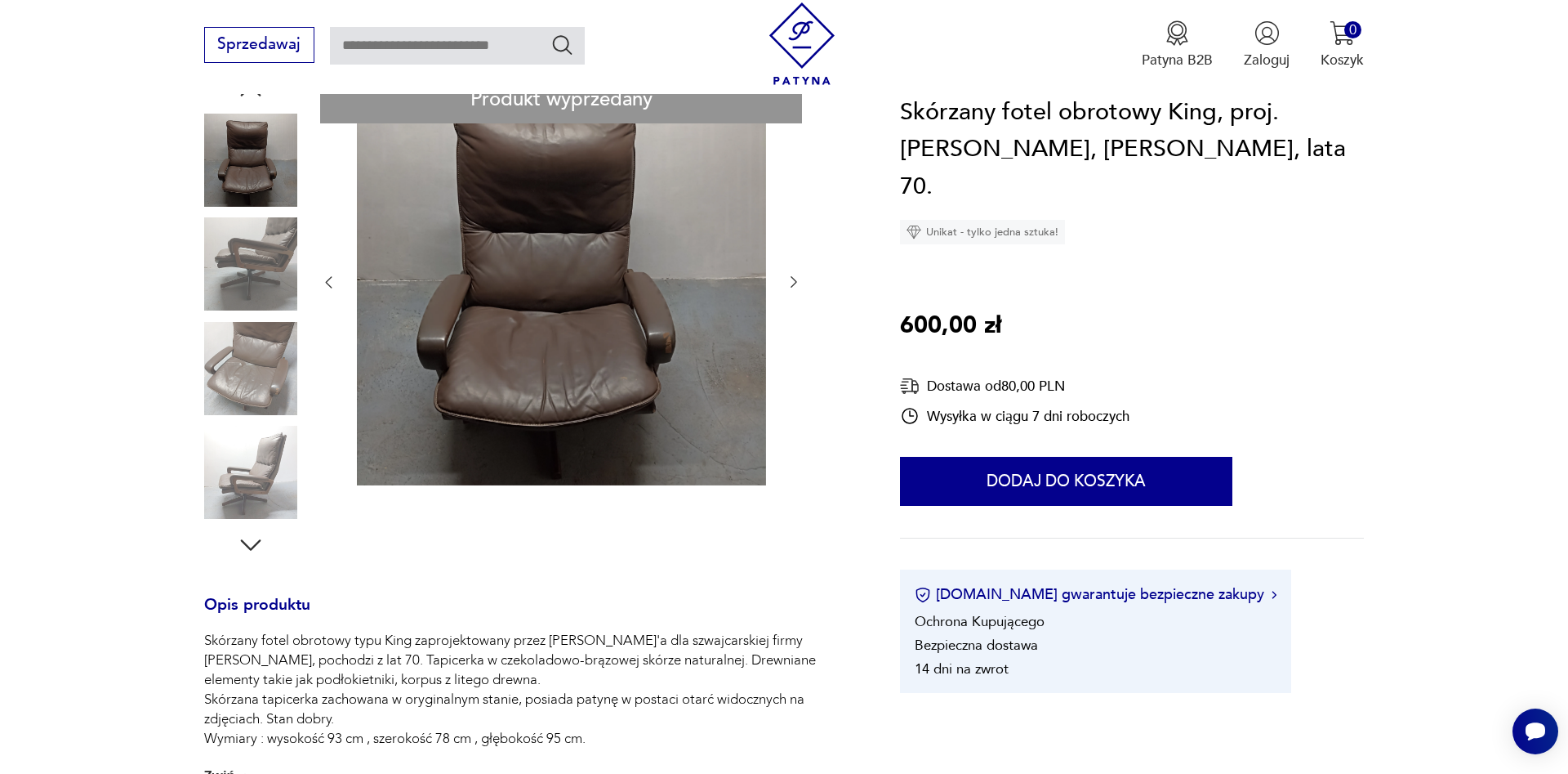
click at [251, 548] on icon "button" at bounding box center [250, 544] width 30 height 30
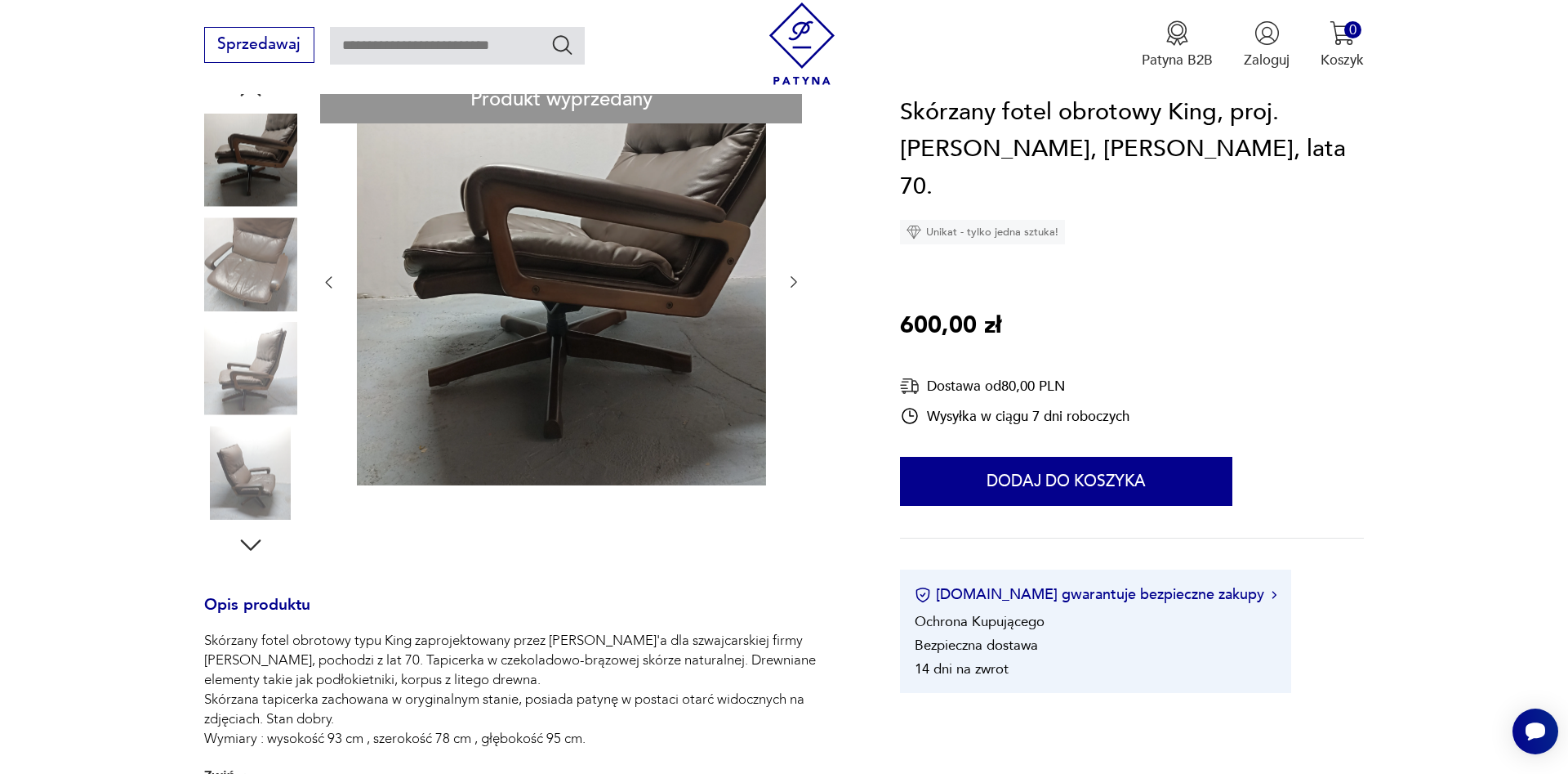
click at [251, 548] on icon "button" at bounding box center [250, 544] width 30 height 30
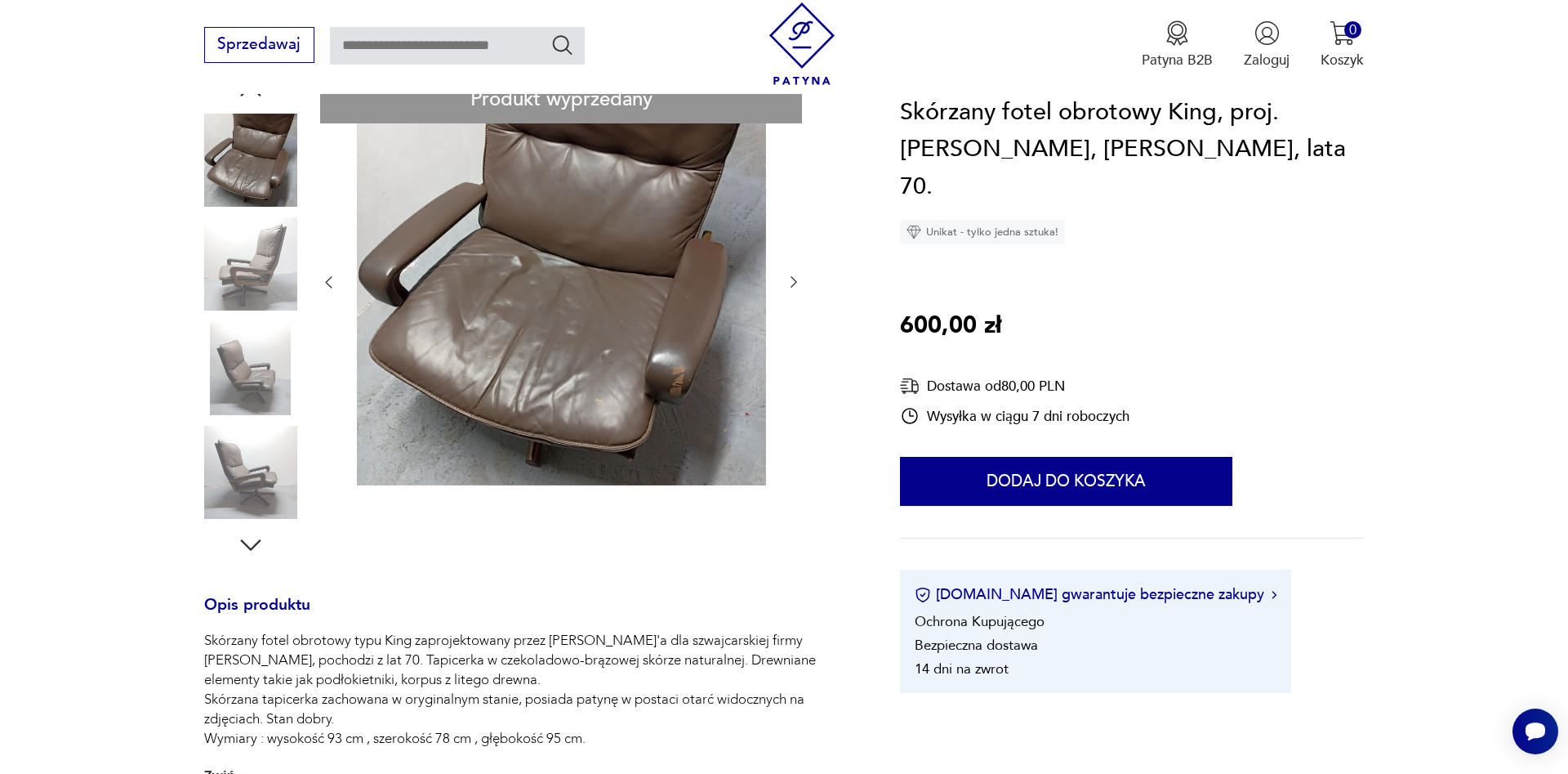
click at [251, 548] on icon "button" at bounding box center [250, 544] width 30 height 30
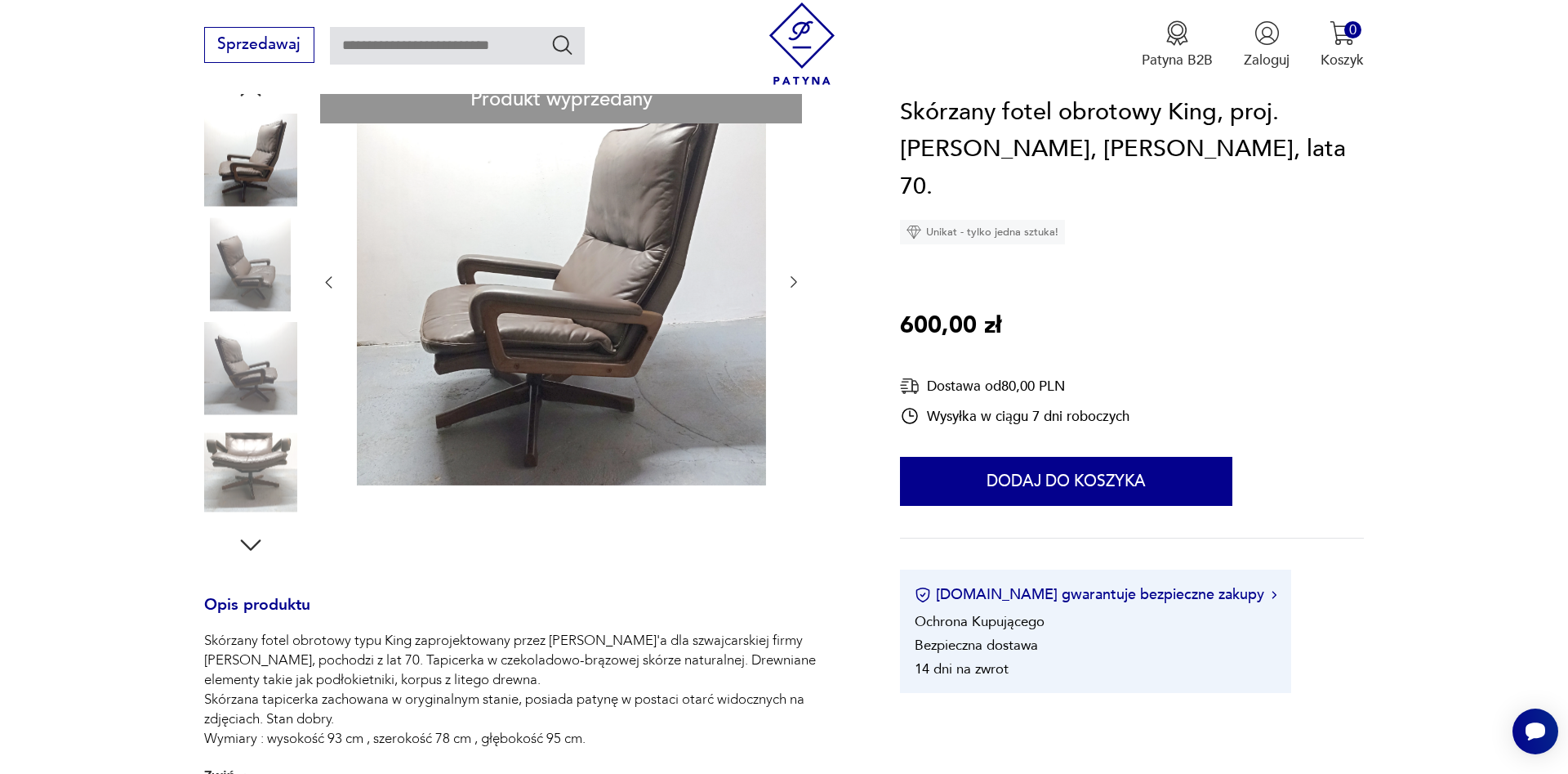
click at [251, 548] on icon "button" at bounding box center [250, 544] width 30 height 30
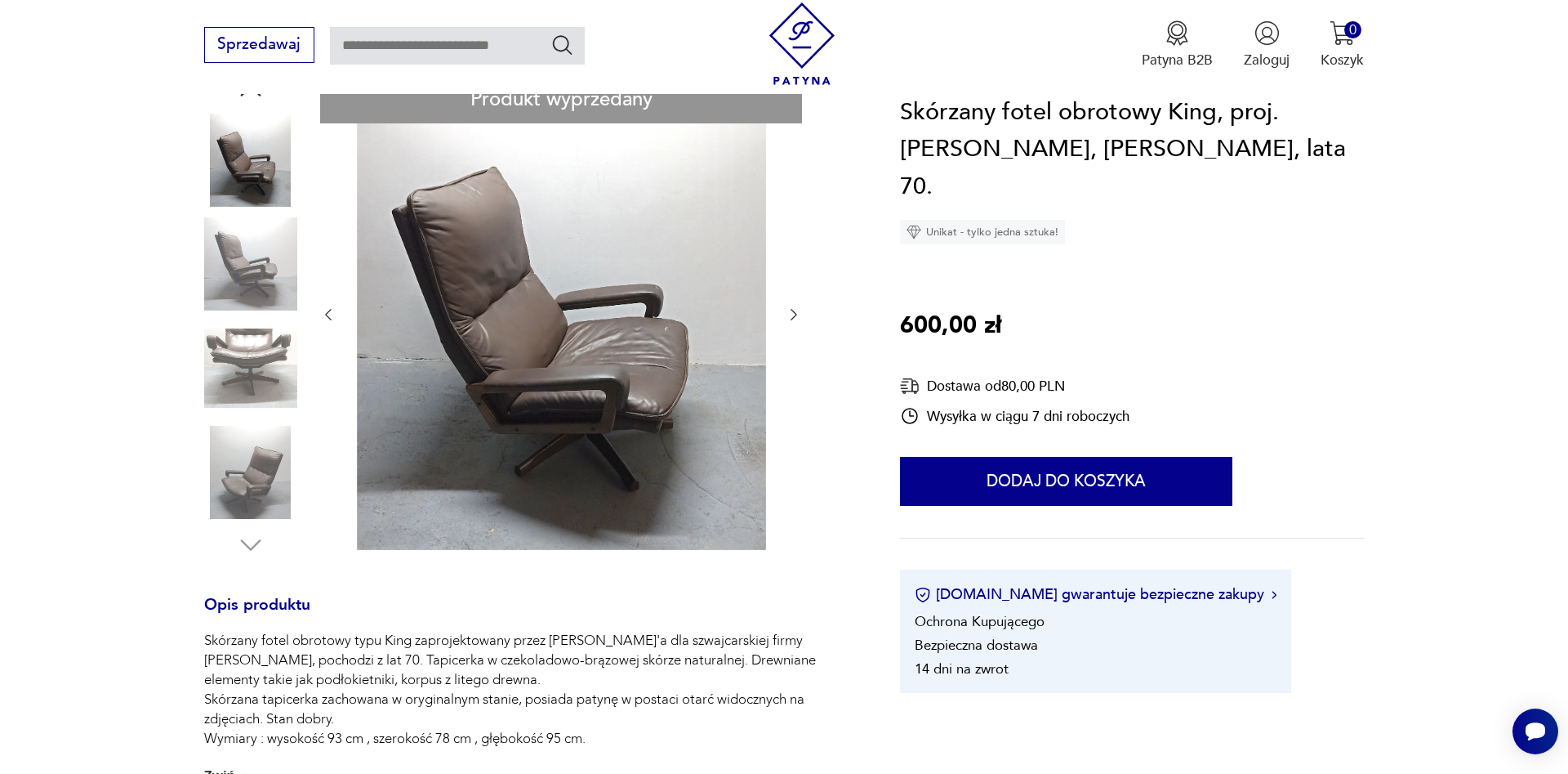
click at [585, 422] on img at bounding box center [561, 312] width 409 height 474
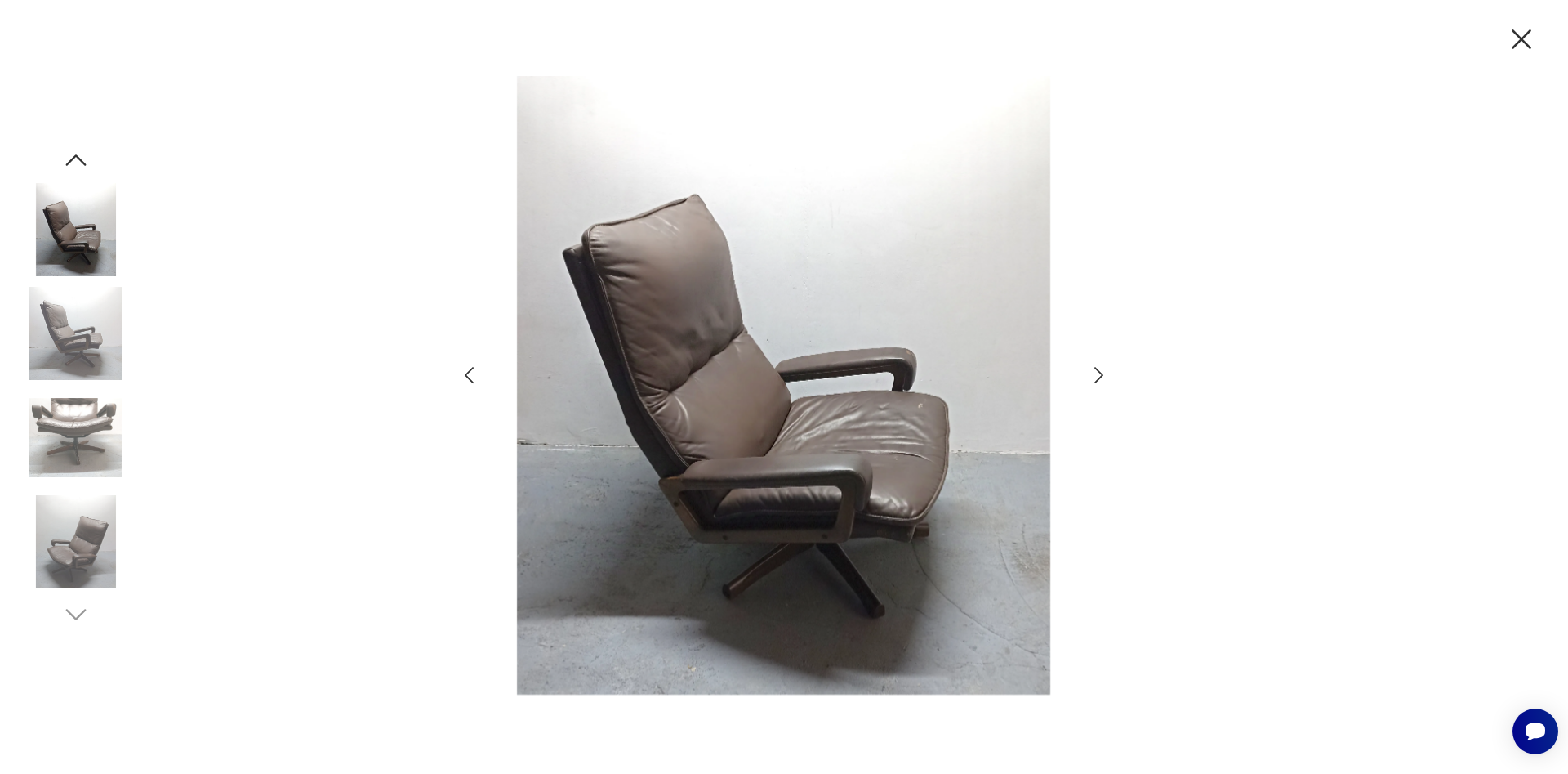
click at [1097, 382] on icon "button" at bounding box center [1099, 375] width 9 height 16
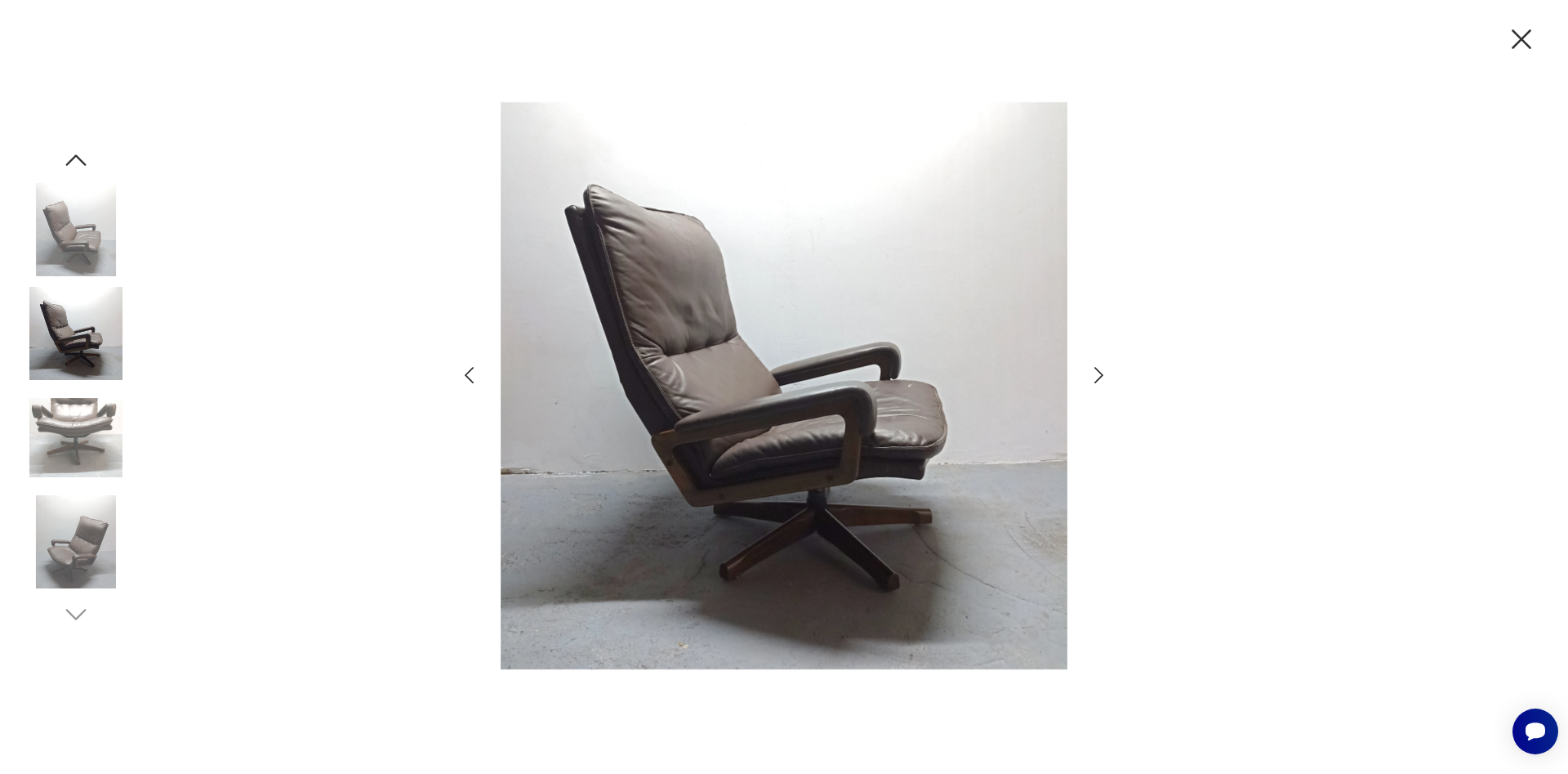
click at [1097, 382] on icon "button" at bounding box center [1099, 375] width 9 height 16
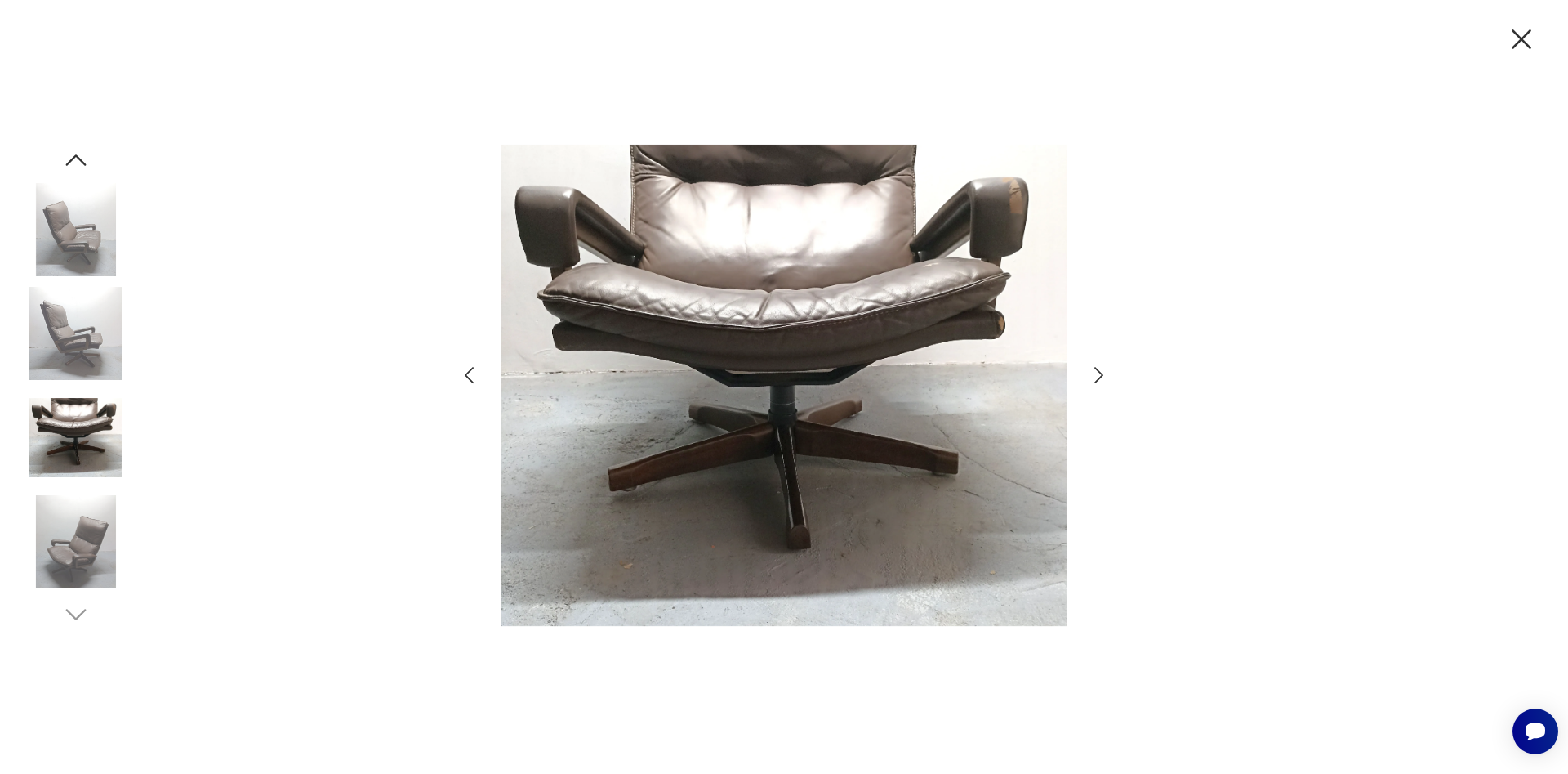
click at [1097, 382] on icon "button" at bounding box center [1099, 375] width 9 height 16
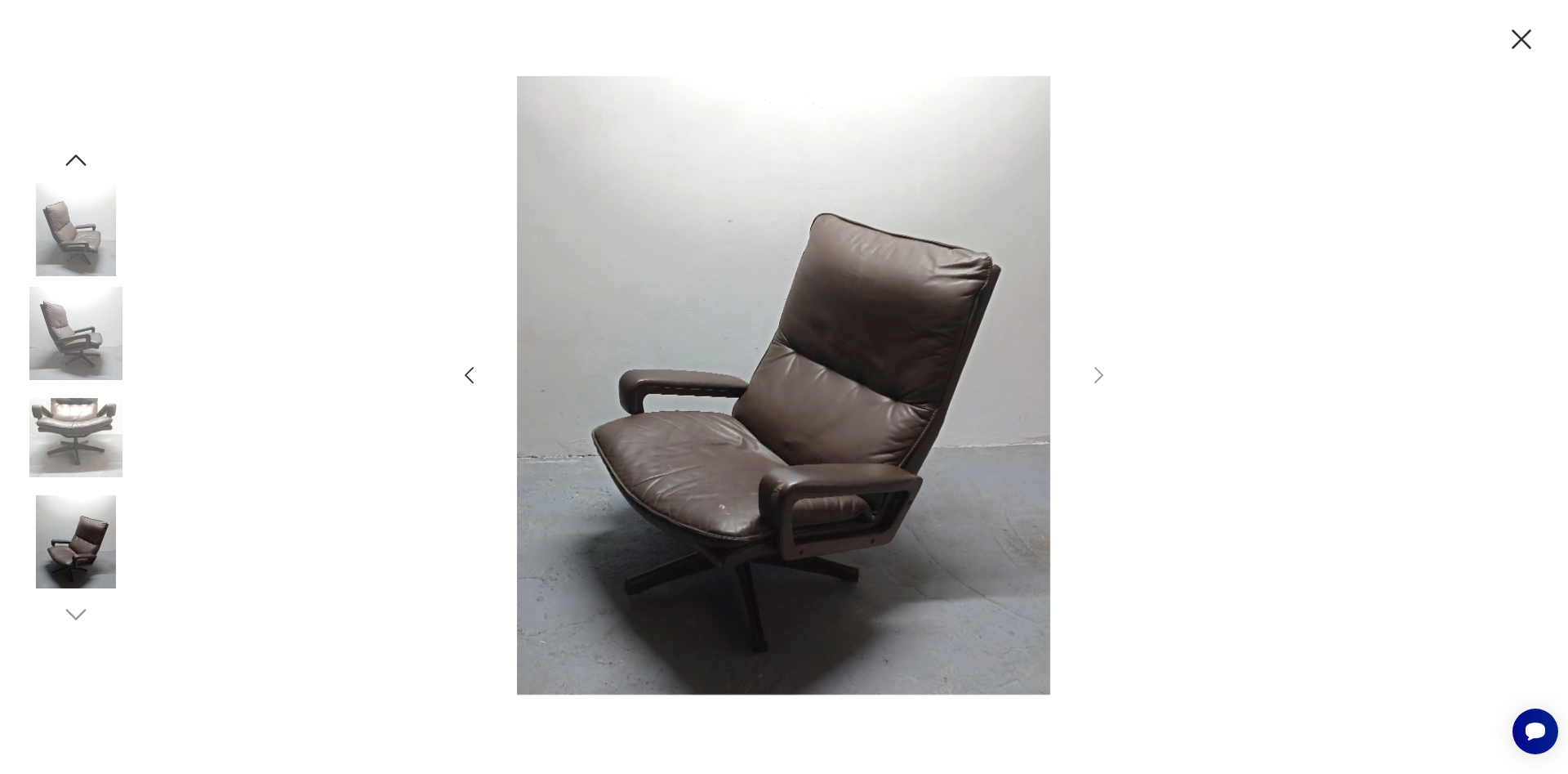
click at [62, 436] on img at bounding box center [76, 438] width 93 height 93
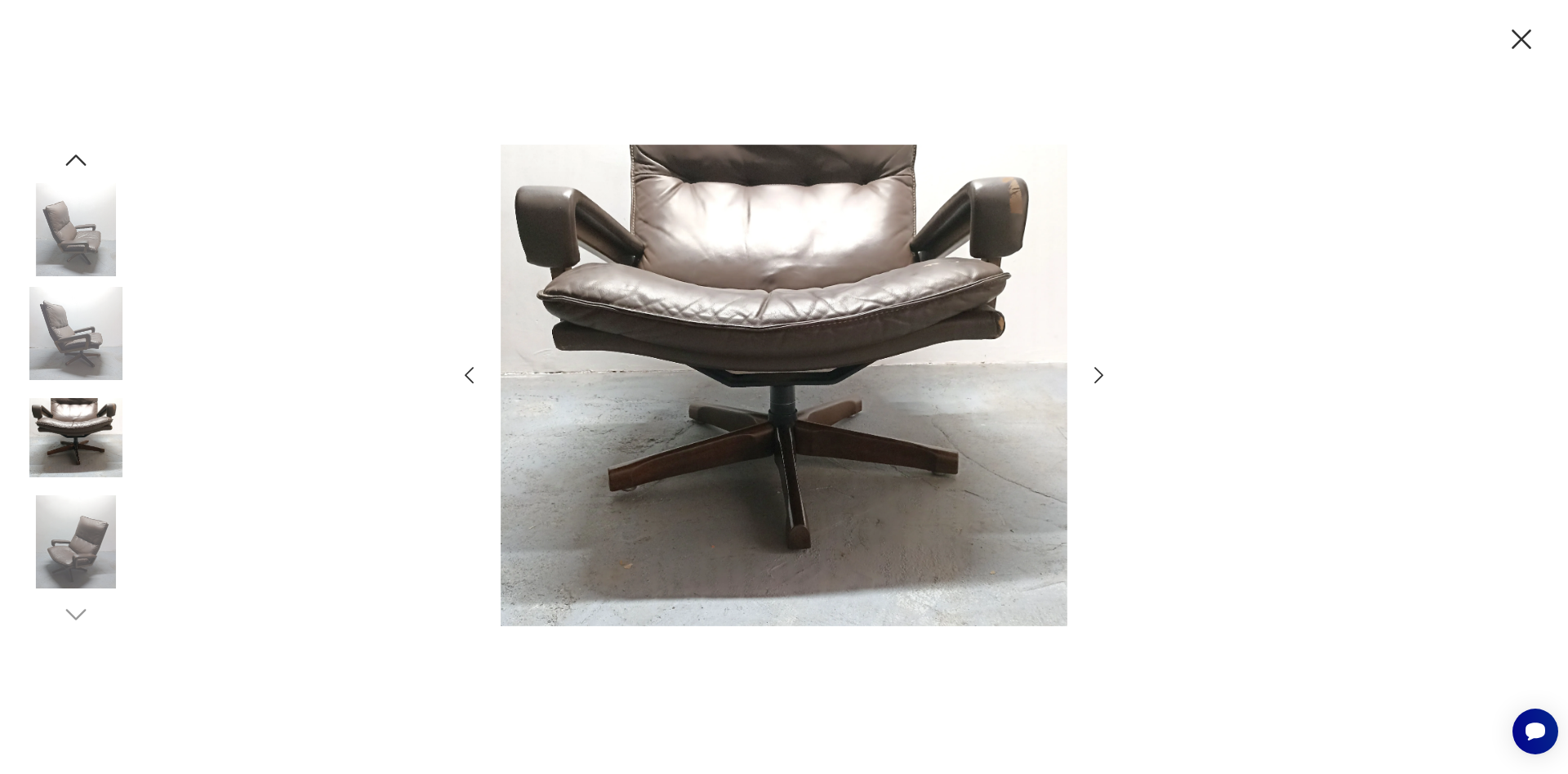
click at [1097, 374] on icon "button" at bounding box center [1099, 376] width 24 height 24
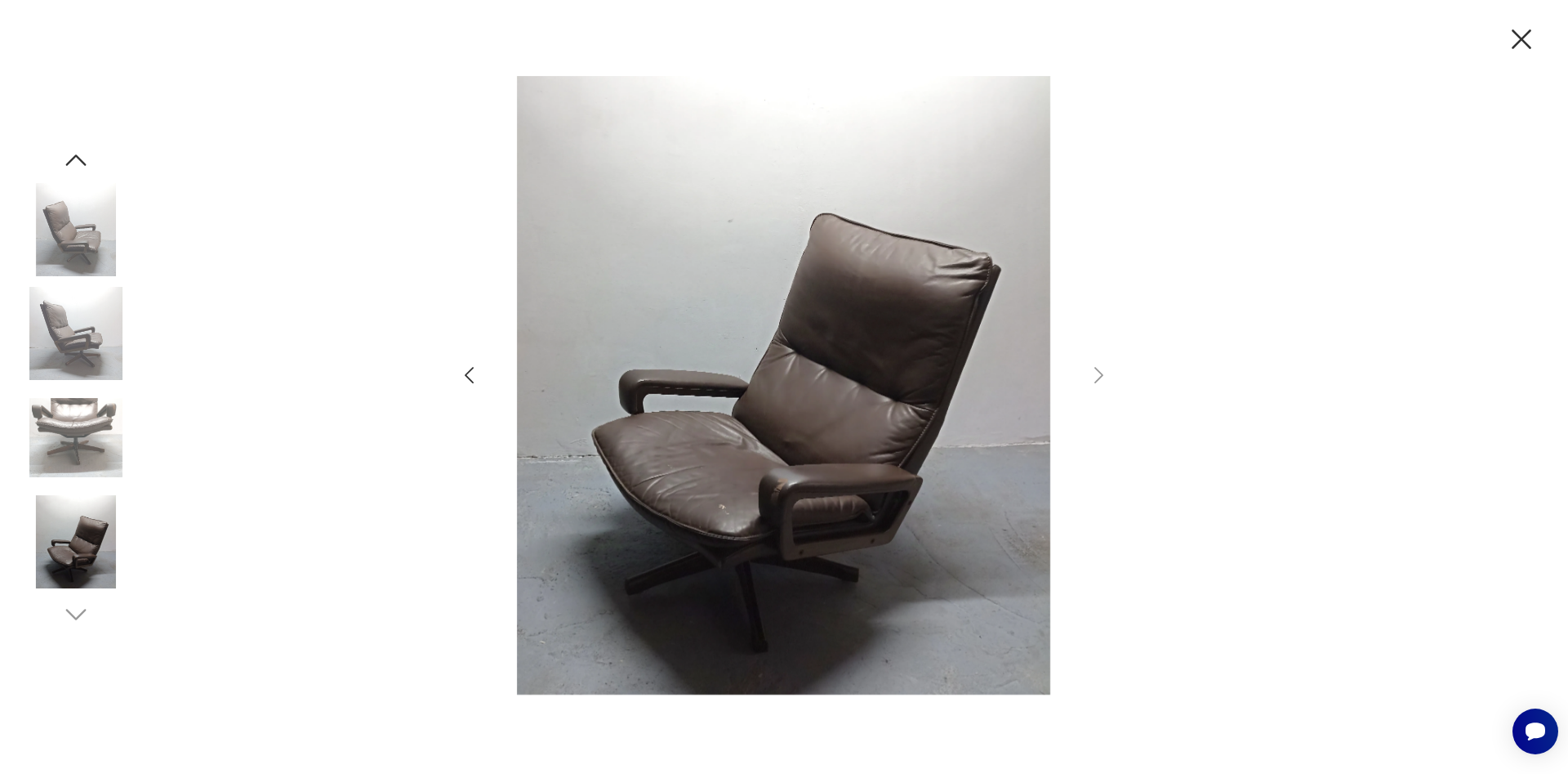
click at [94, 459] on img at bounding box center [76, 438] width 93 height 93
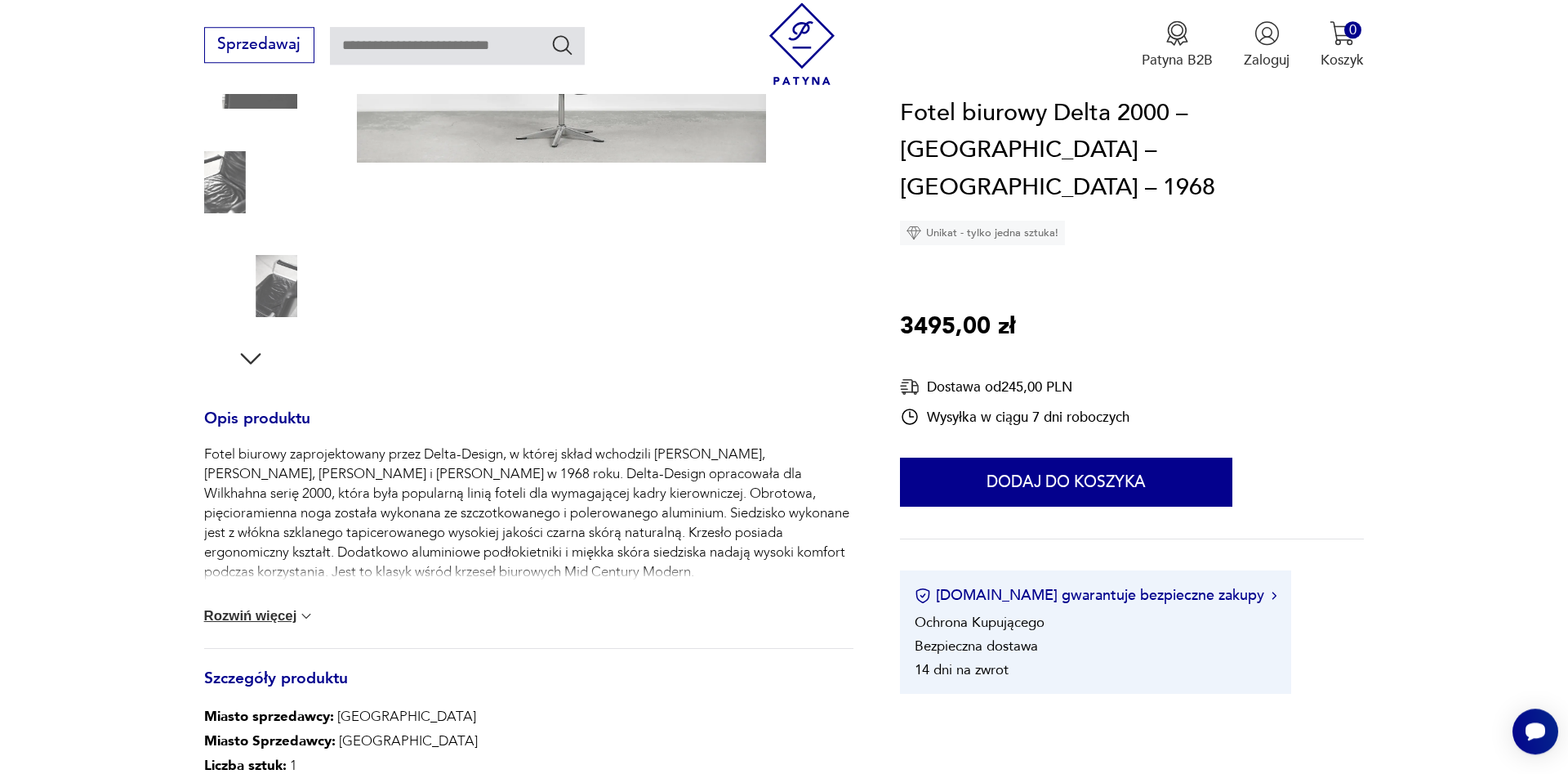
scroll to position [444, 0]
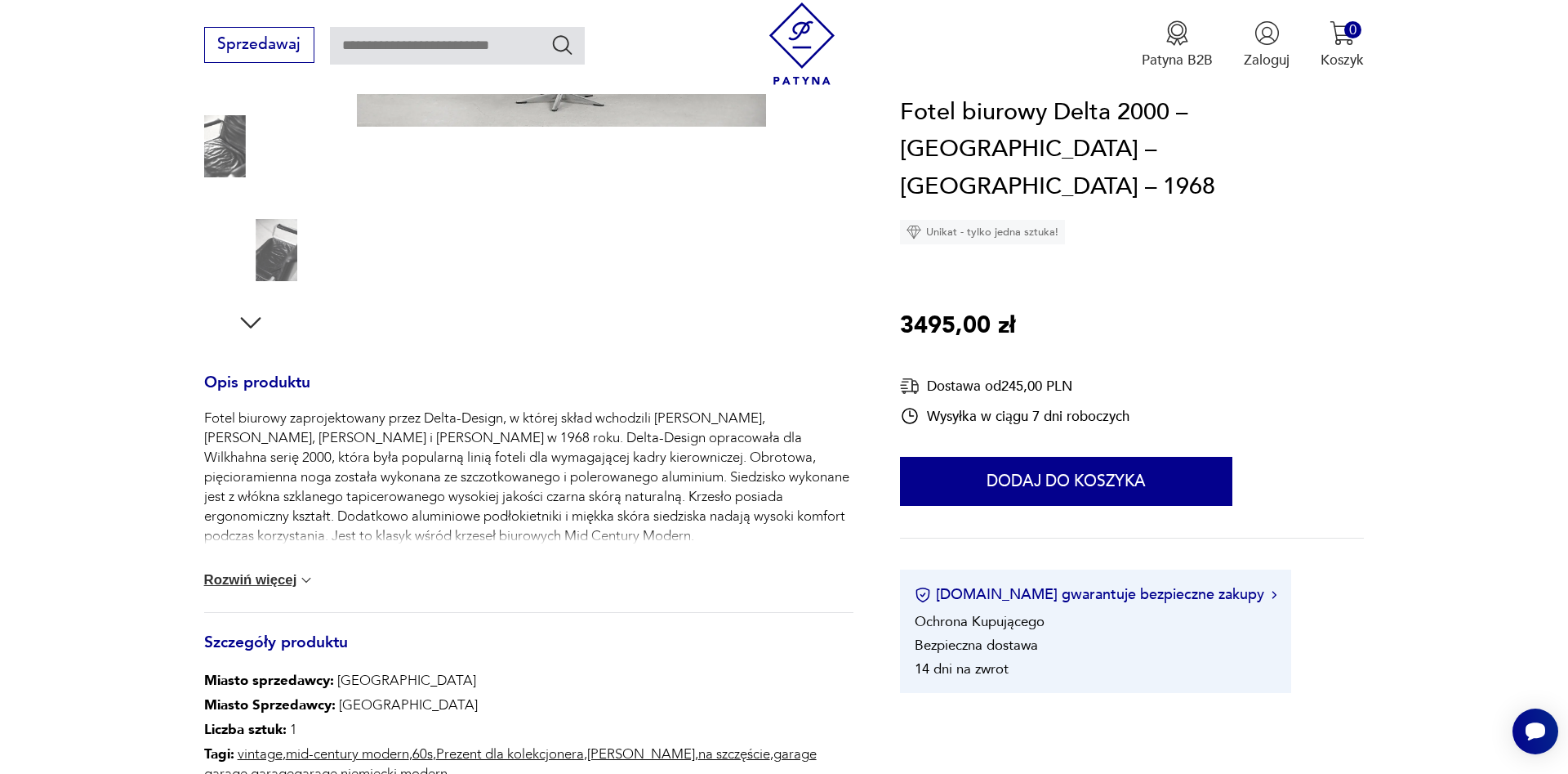
click at [248, 323] on icon "button" at bounding box center [250, 323] width 30 height 30
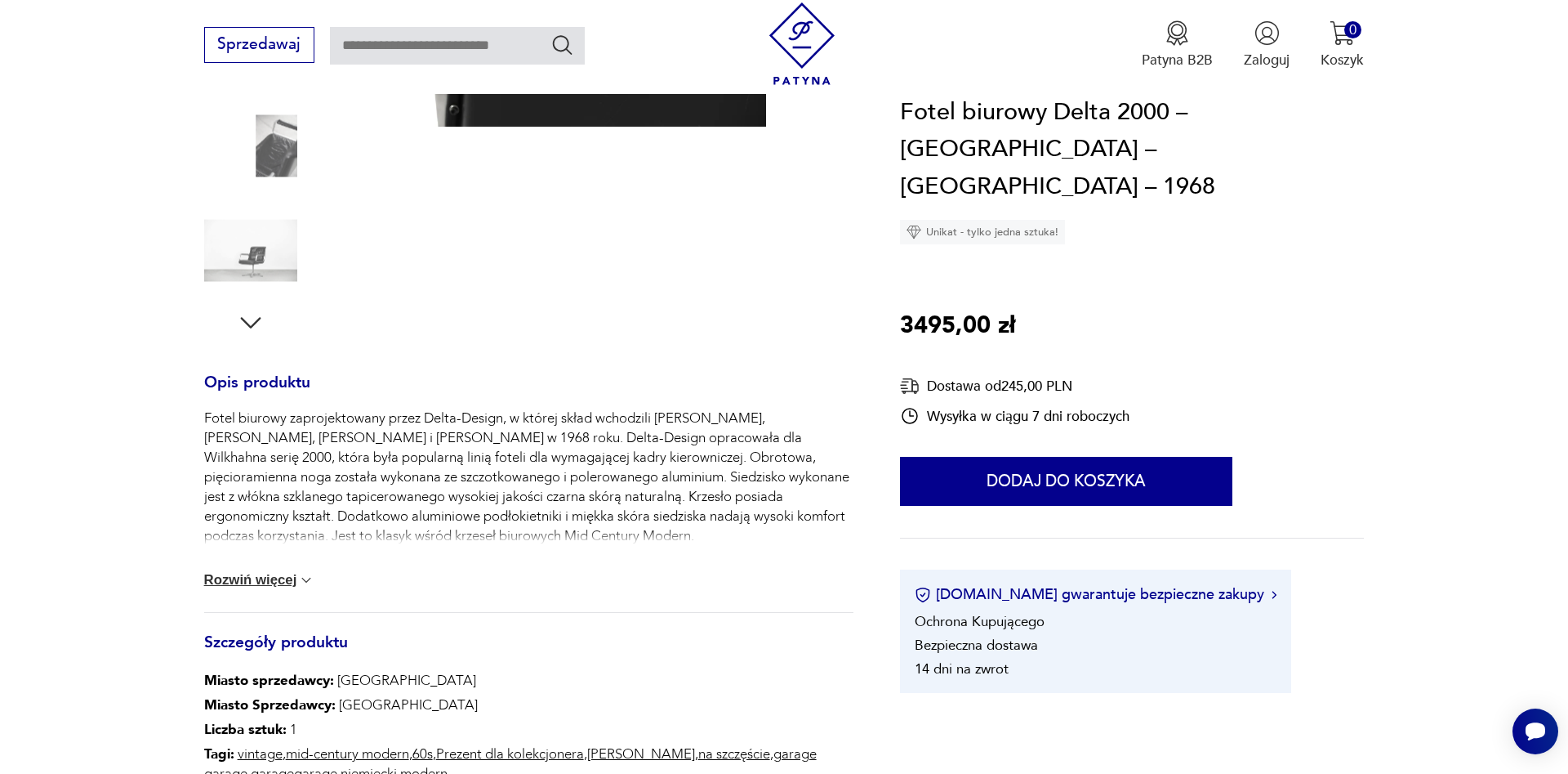
click at [248, 323] on icon "button" at bounding box center [250, 323] width 30 height 30
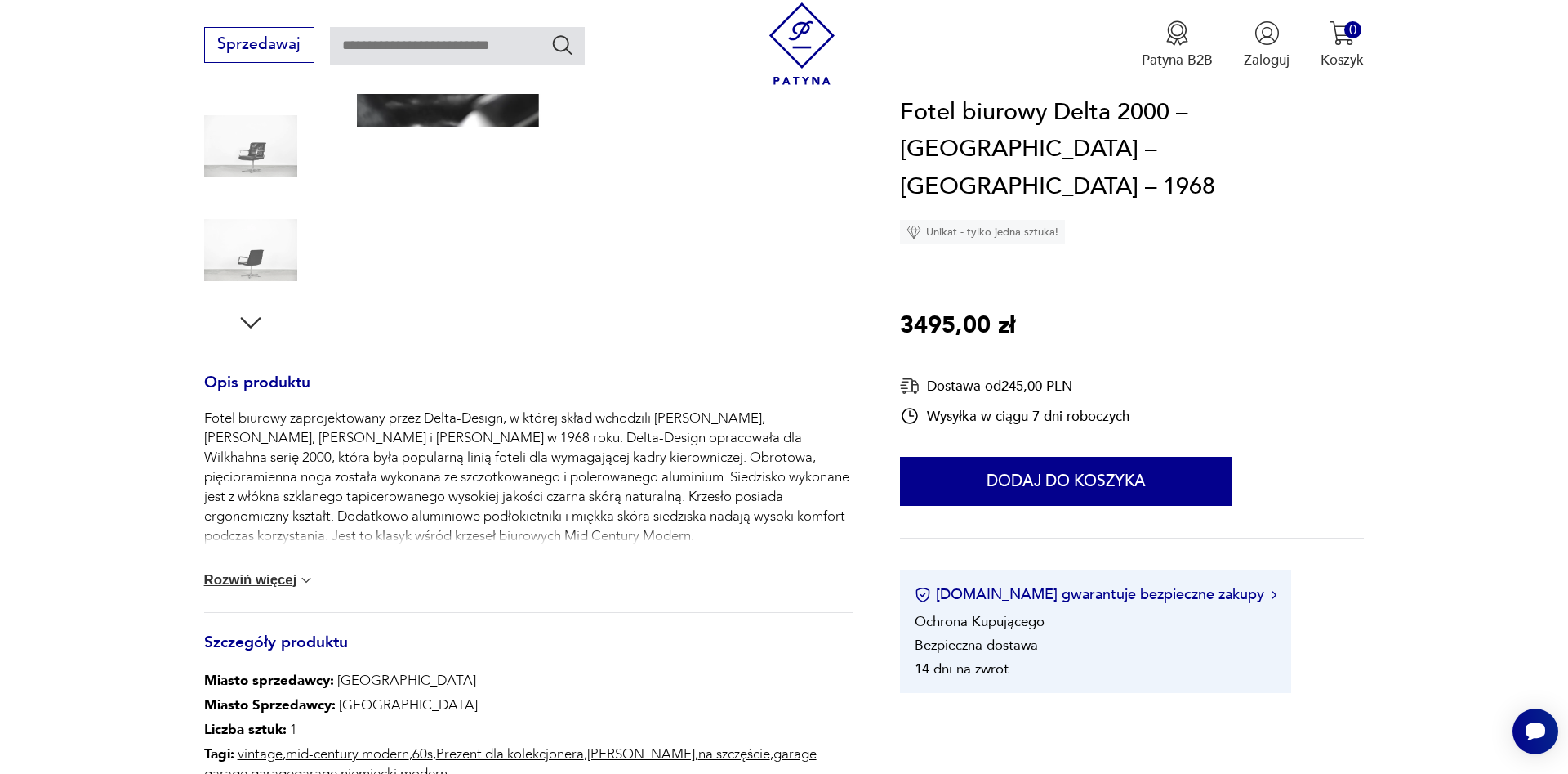
click at [248, 323] on icon "button" at bounding box center [250, 323] width 30 height 30
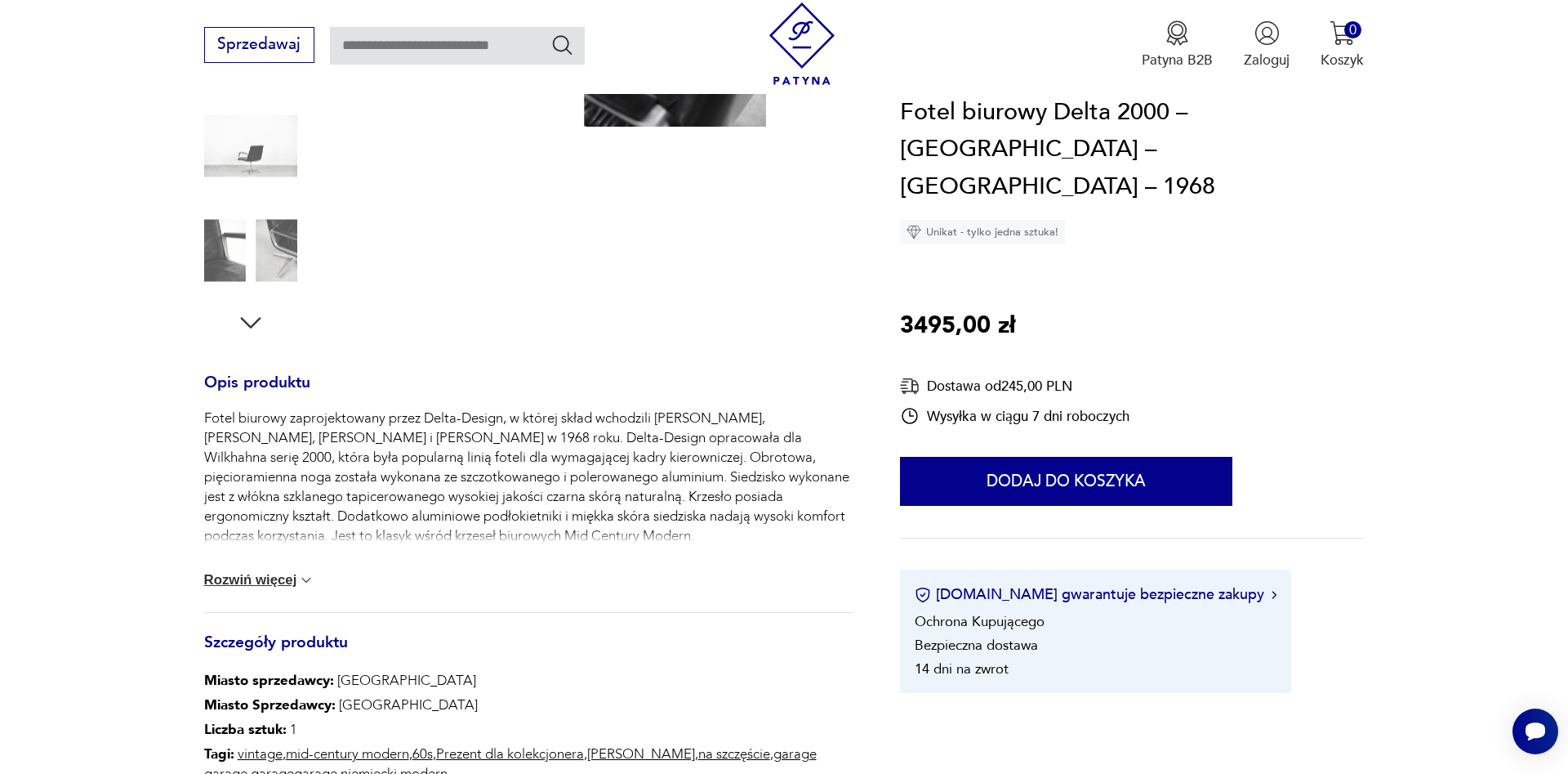
click at [248, 323] on icon "button" at bounding box center [250, 323] width 30 height 30
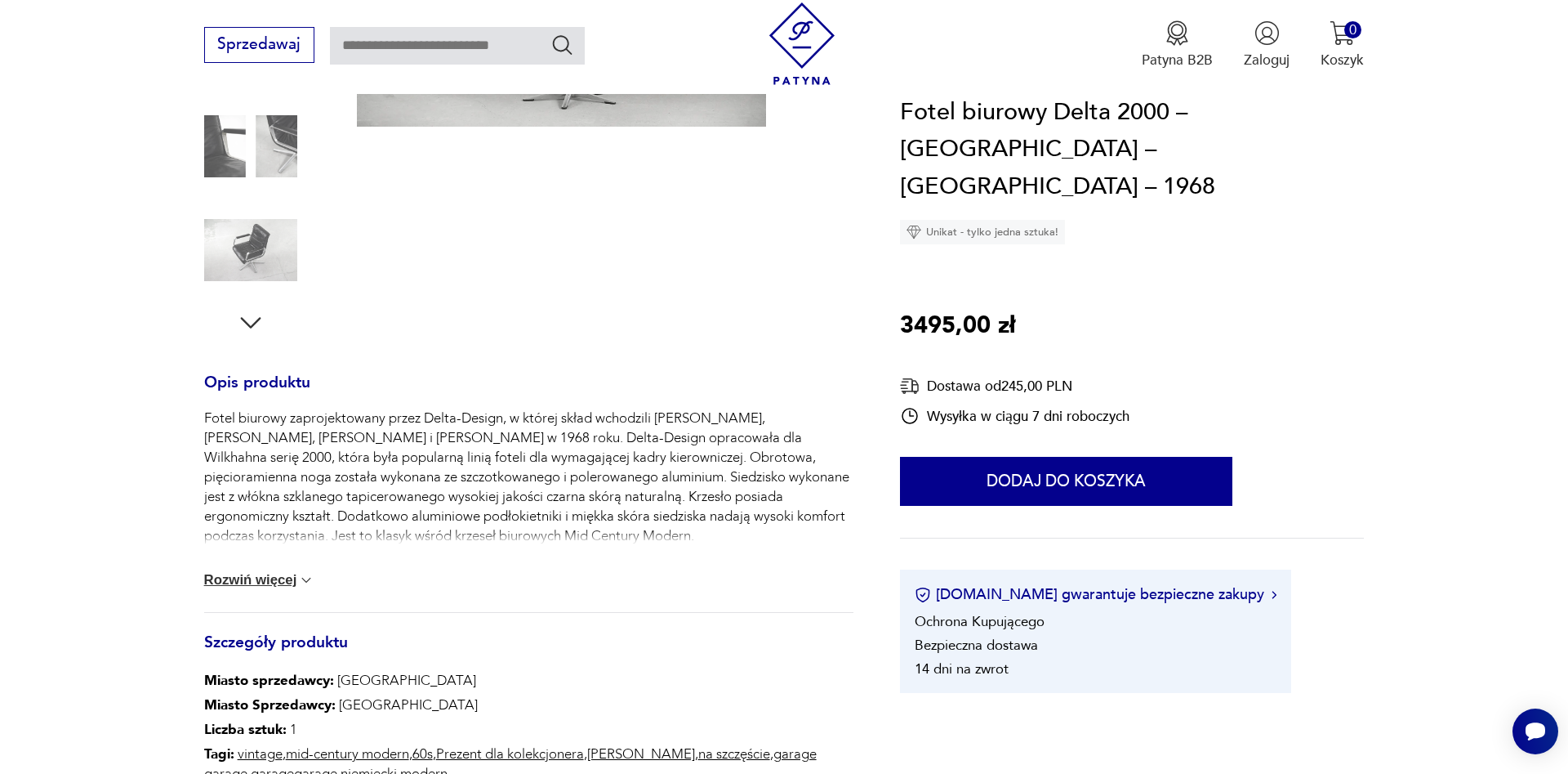
click at [248, 323] on icon "button" at bounding box center [250, 323] width 30 height 30
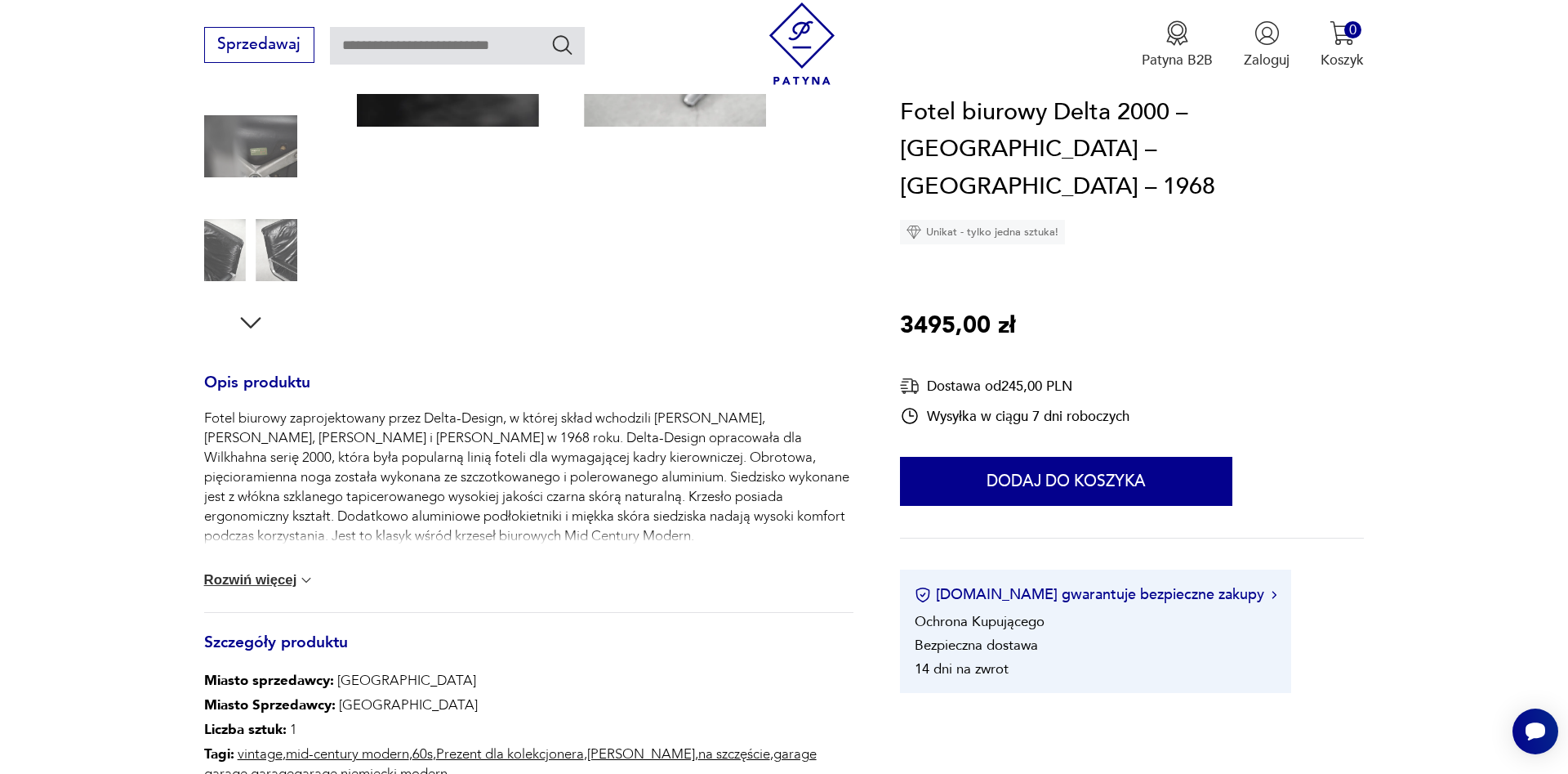
click at [265, 145] on img at bounding box center [250, 146] width 93 height 93
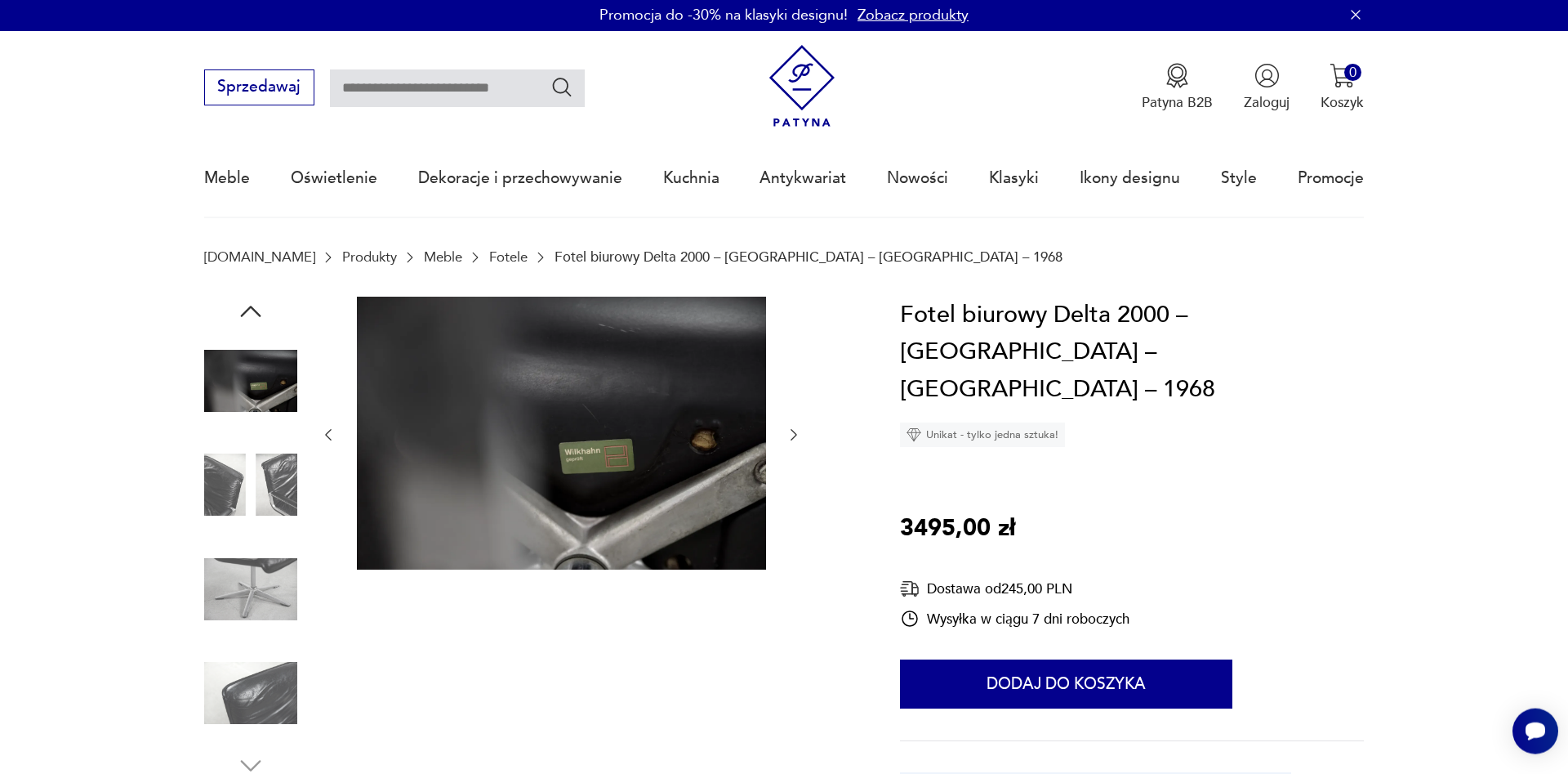
scroll to position [0, 0]
